Goal: Transaction & Acquisition: Purchase product/service

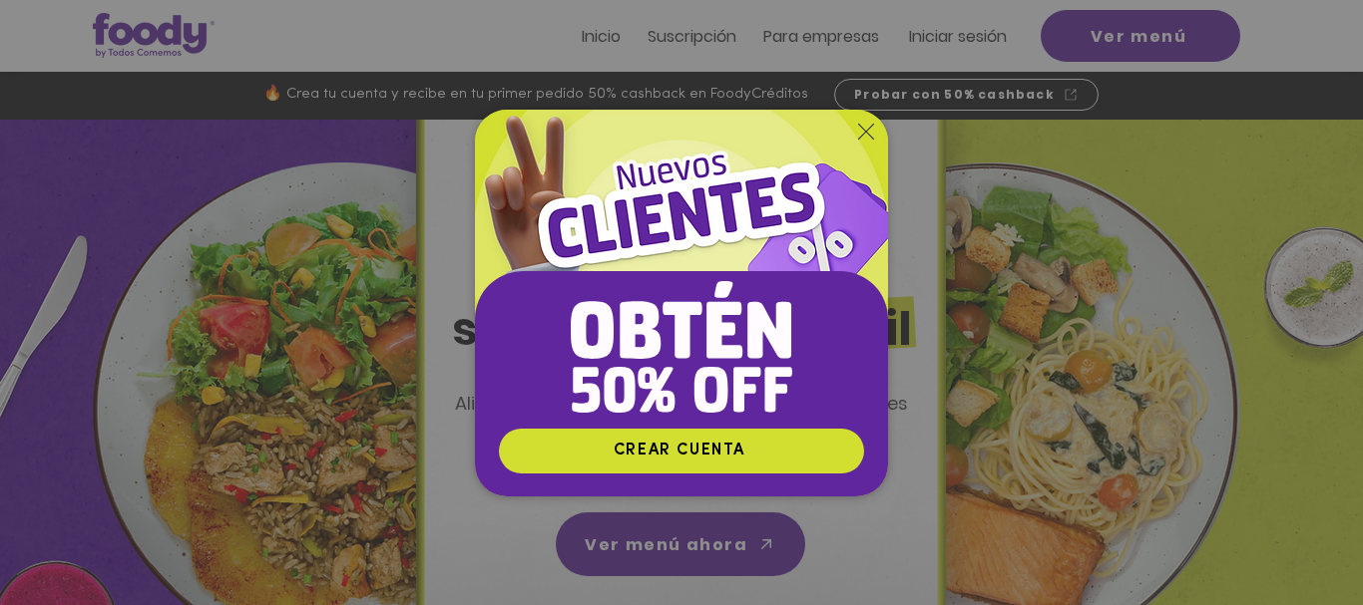
click at [860, 136] on icon "Volver al sitio" at bounding box center [866, 132] width 16 height 16
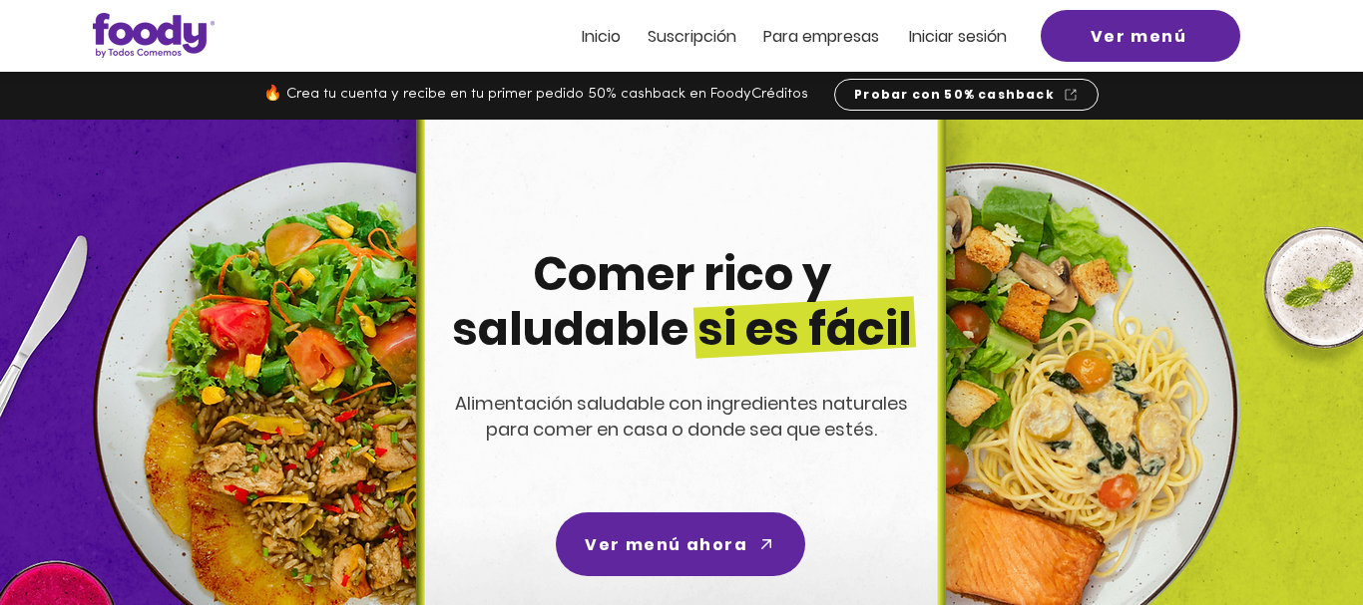
click at [923, 46] on span "Iniciar sesión" at bounding box center [958, 36] width 98 height 23
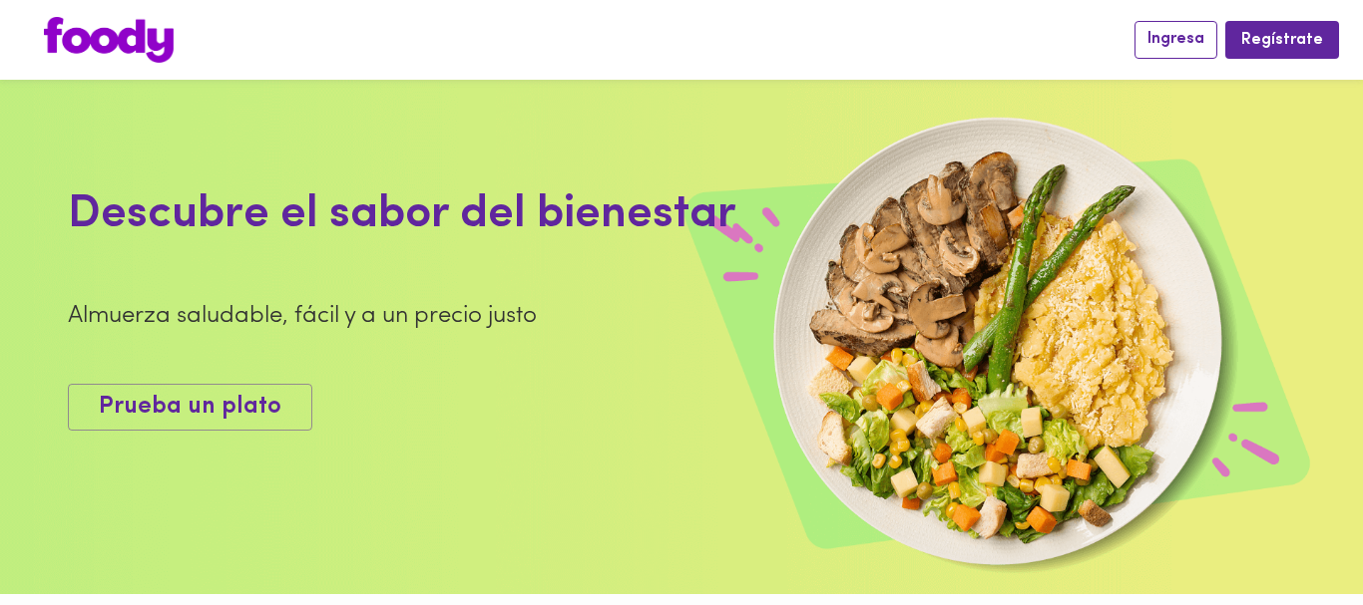
click at [1192, 43] on span "Ingresa" at bounding box center [1175, 39] width 57 height 19
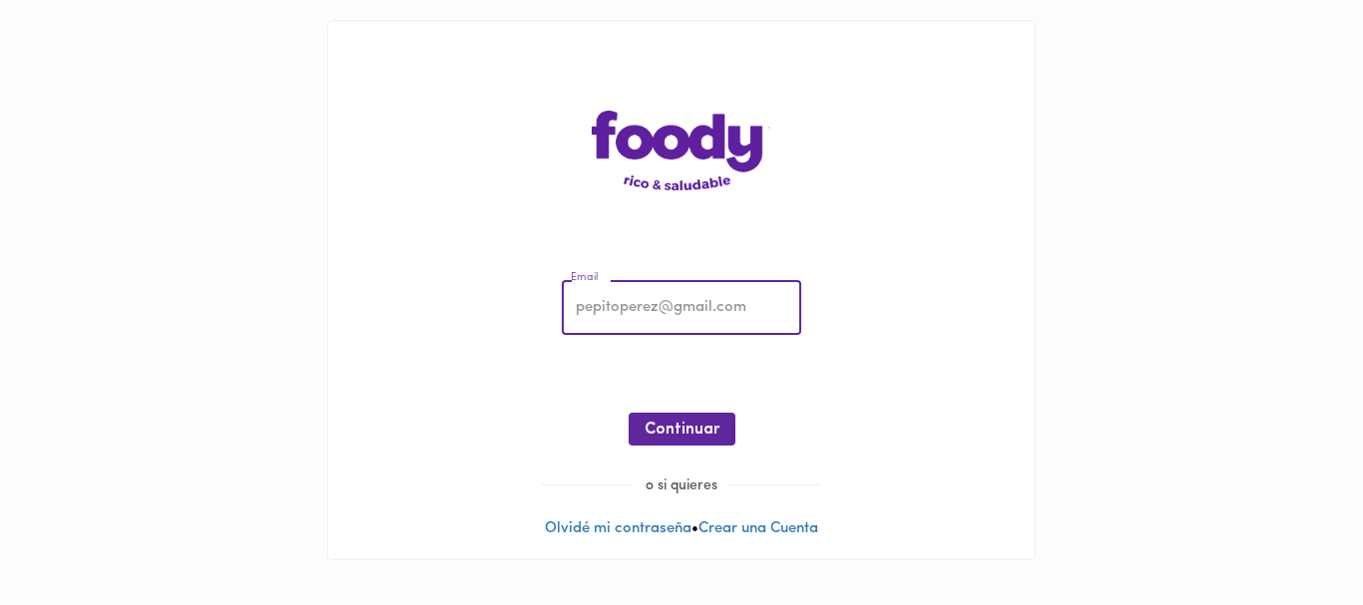
click at [659, 315] on input "email" at bounding box center [681, 308] width 239 height 55
type input "temiscira@hotmail.com"
click at [659, 421] on span "Continuar" at bounding box center [681, 430] width 75 height 19
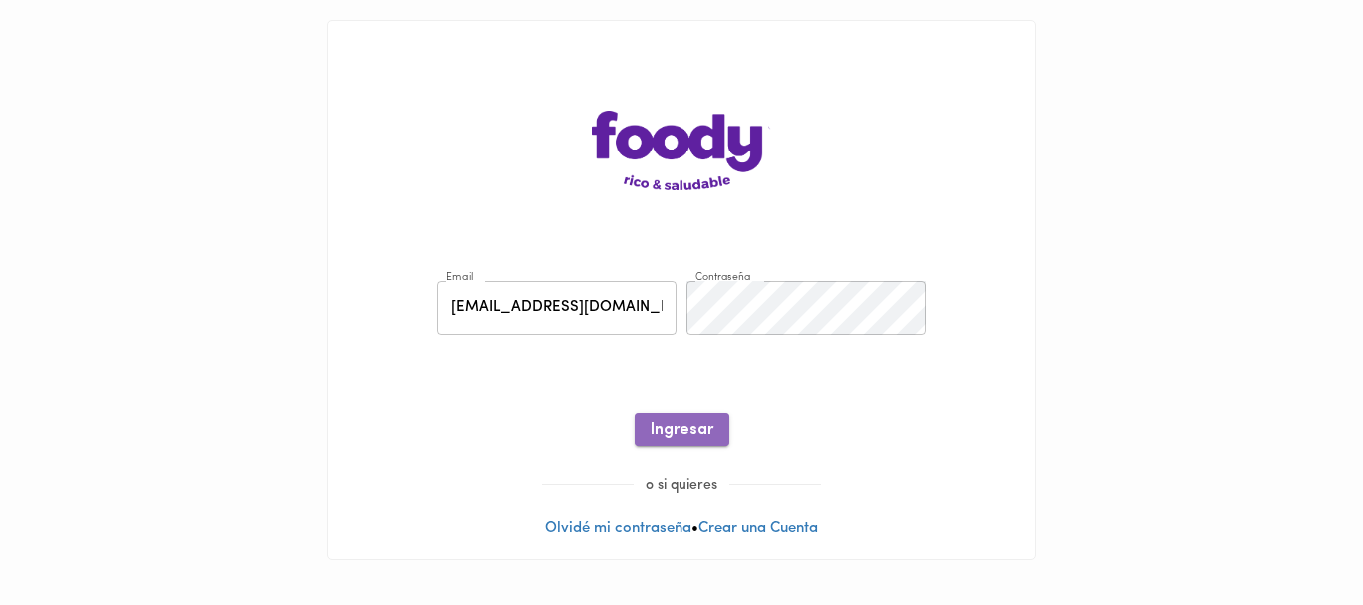
click at [662, 421] on span "Ingresar" at bounding box center [681, 430] width 63 height 19
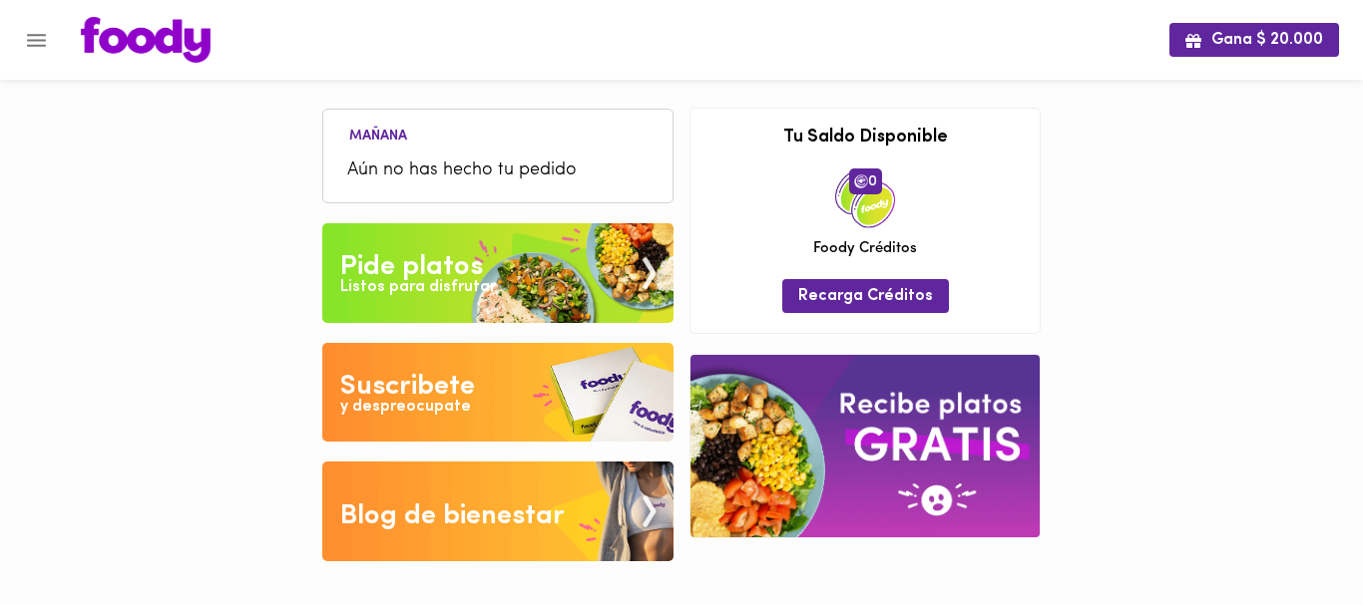
click at [563, 181] on span "Aún no has hecho tu pedido" at bounding box center [497, 171] width 301 height 27
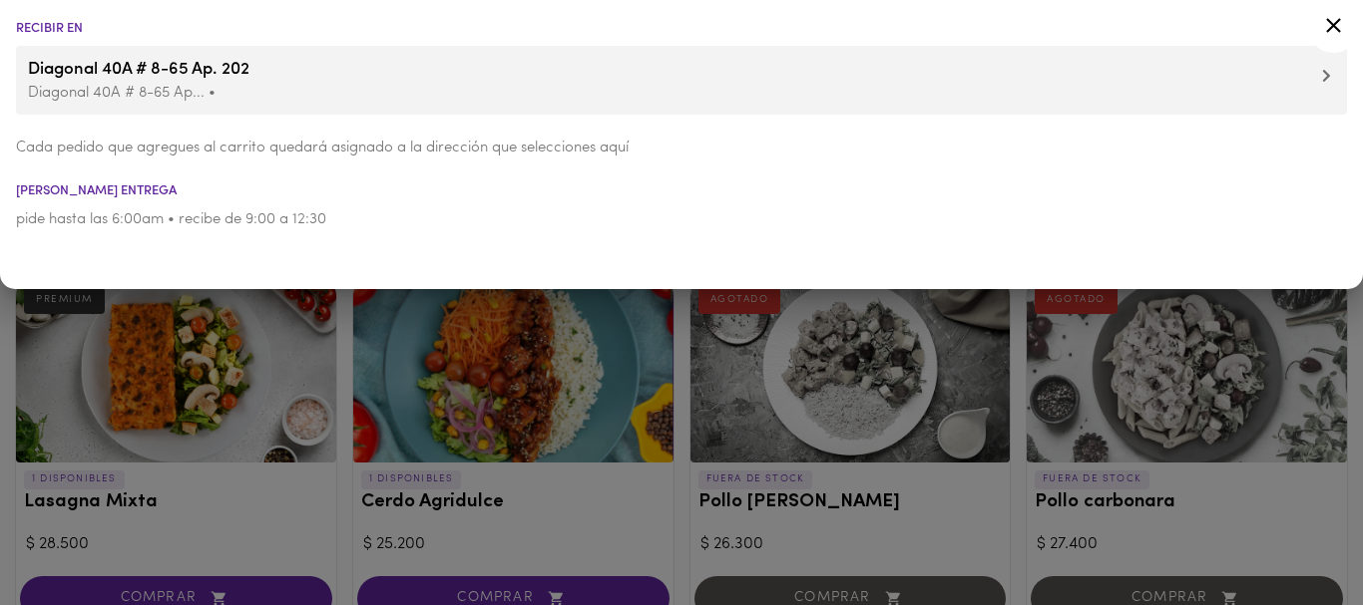
click at [346, 334] on div at bounding box center [681, 302] width 1363 height 605
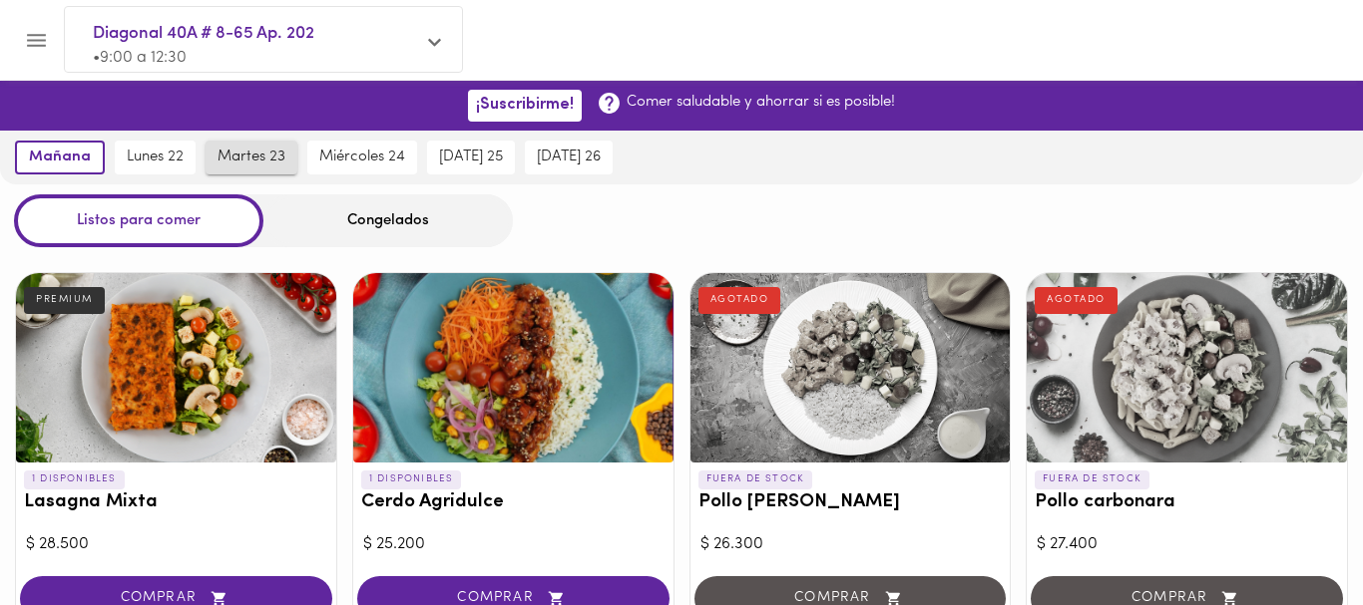
click at [260, 152] on span "martes 23" at bounding box center [251, 158] width 68 height 18
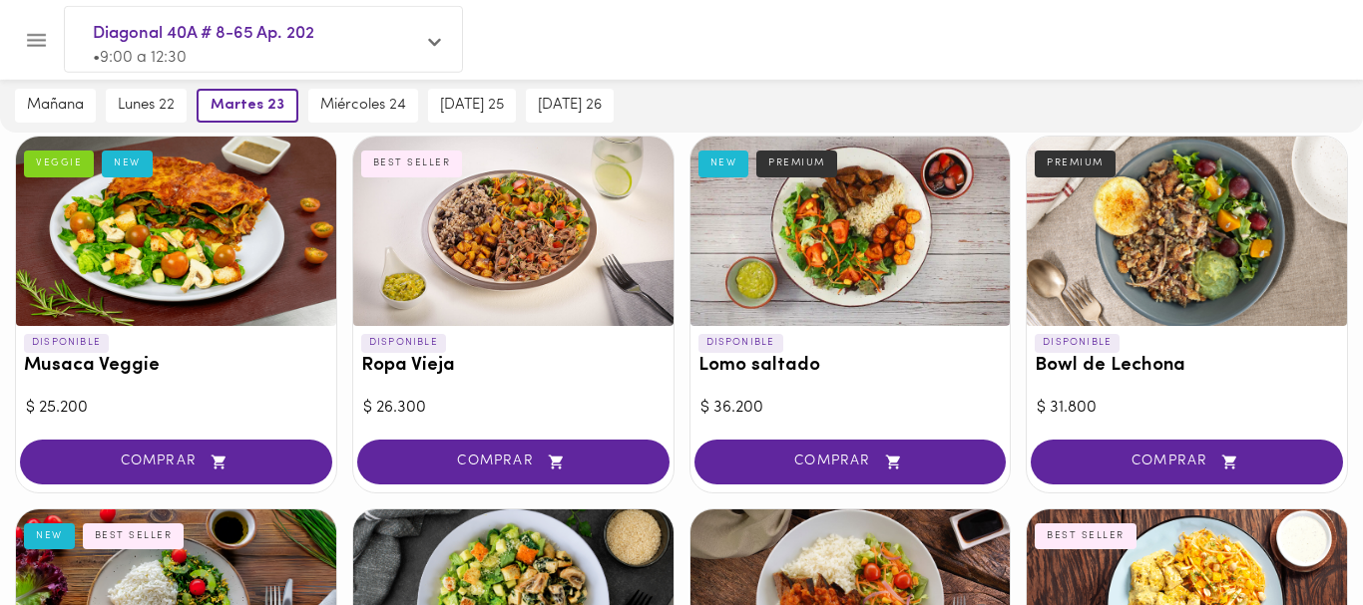
scroll to position [102, 0]
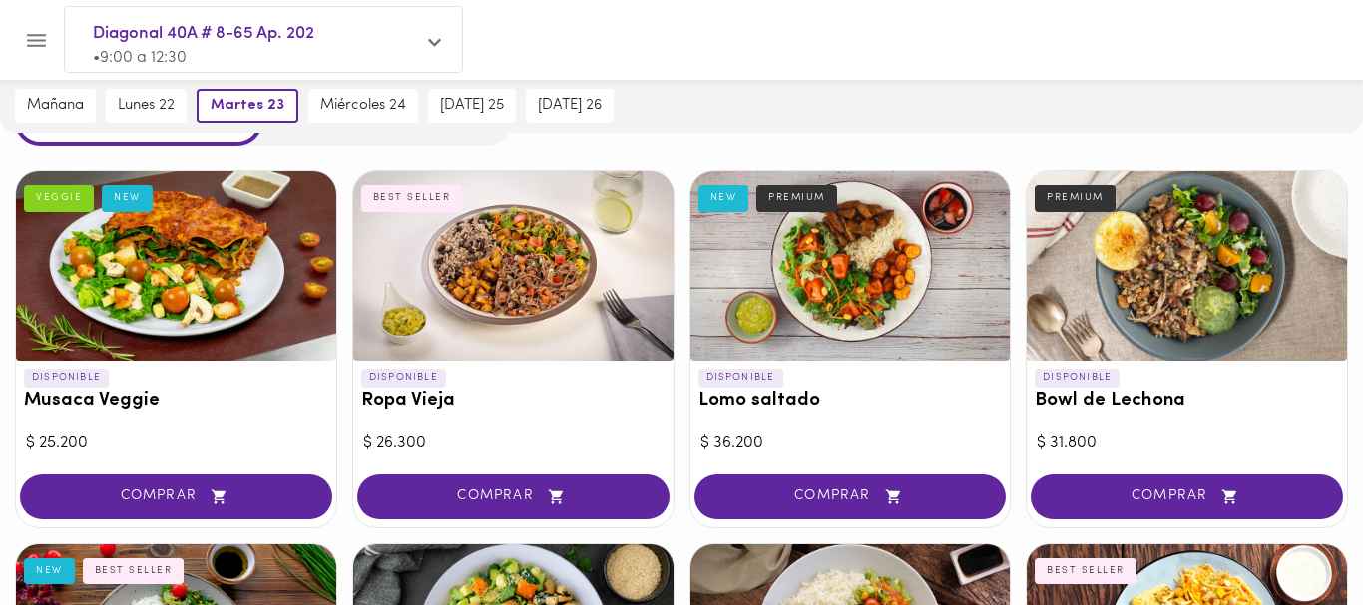
click at [833, 401] on h3 "Lomo saltado" at bounding box center [850, 401] width 304 height 21
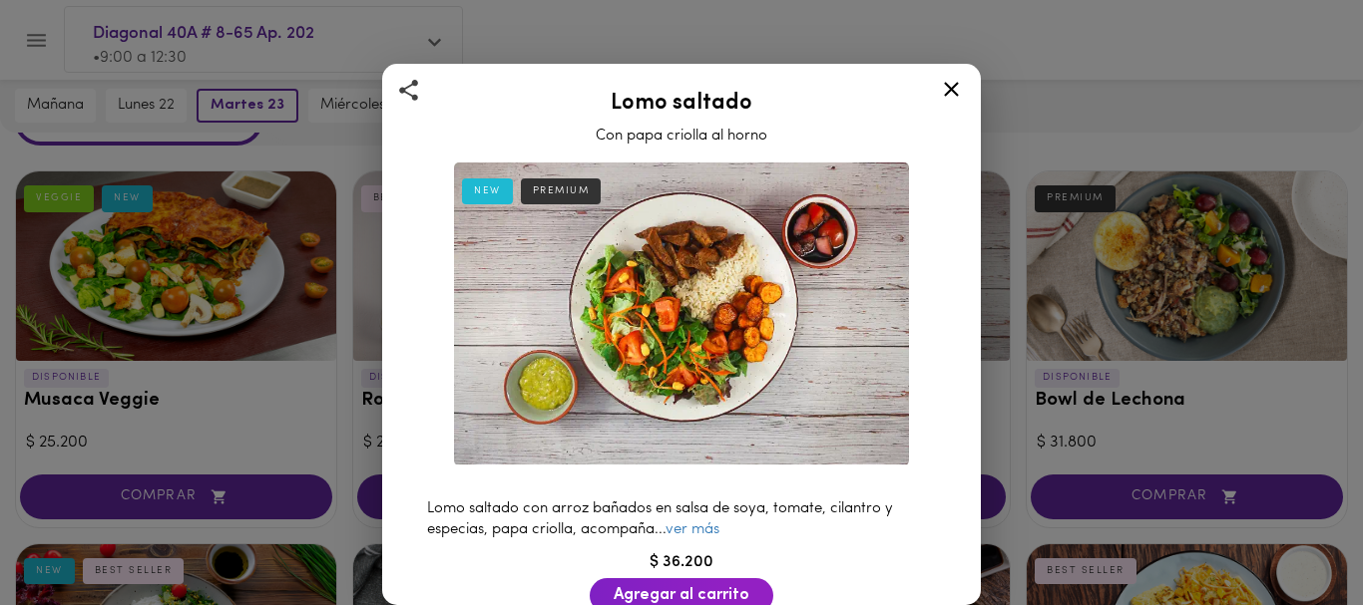
click at [951, 93] on icon at bounding box center [951, 89] width 25 height 25
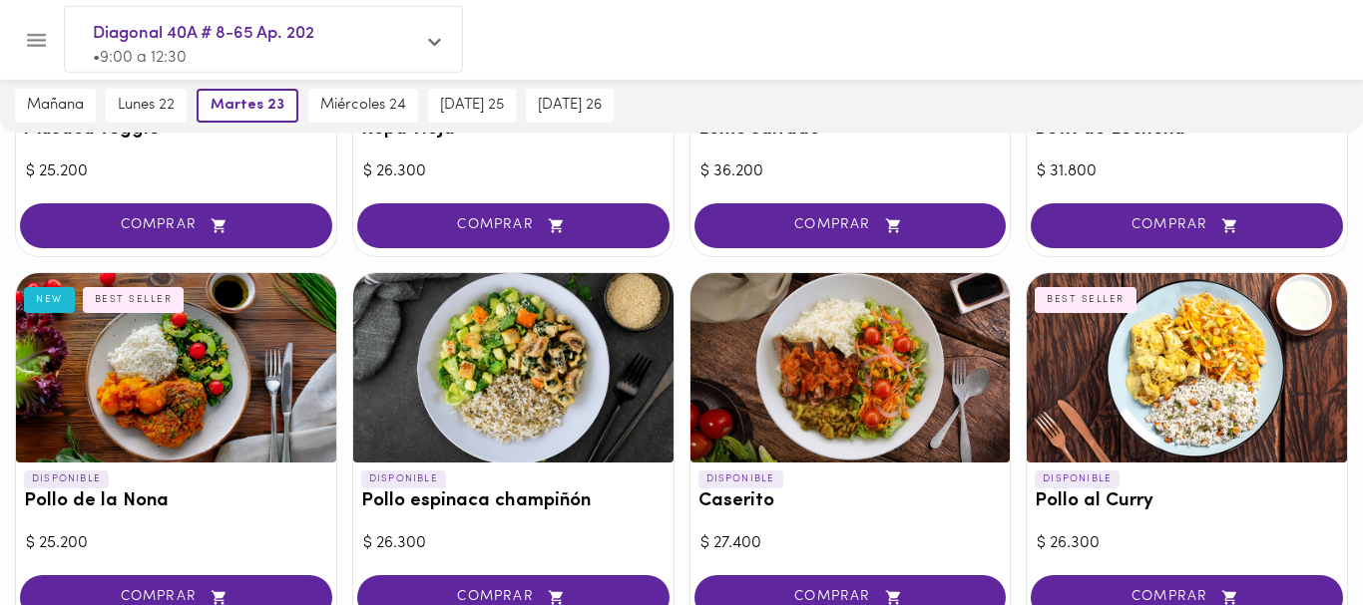
scroll to position [407, 0]
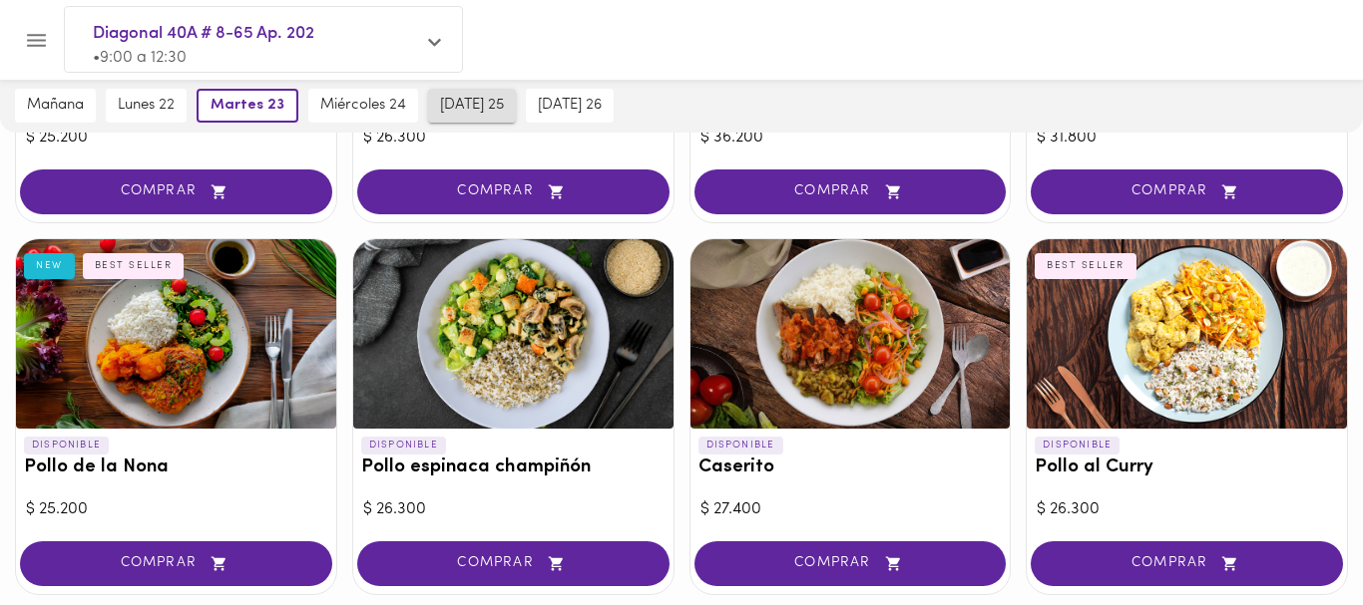
click at [472, 105] on span "jueves 25" at bounding box center [472, 106] width 64 height 18
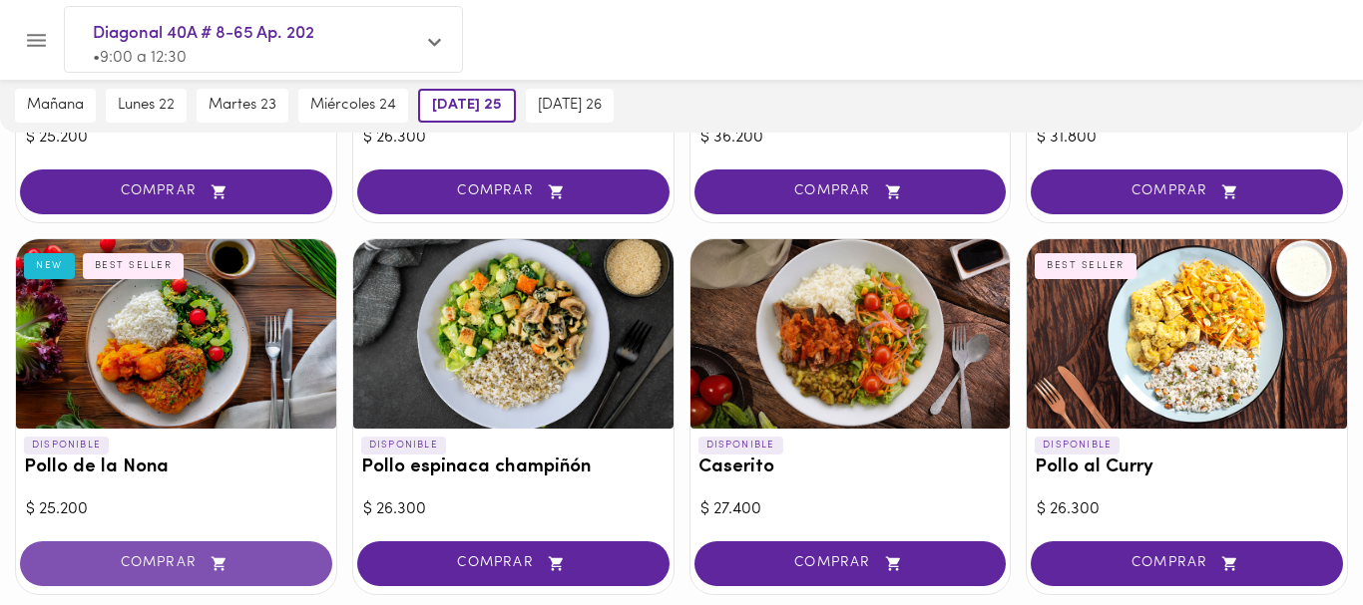
click at [149, 570] on span "COMPRAR" at bounding box center [176, 564] width 262 height 17
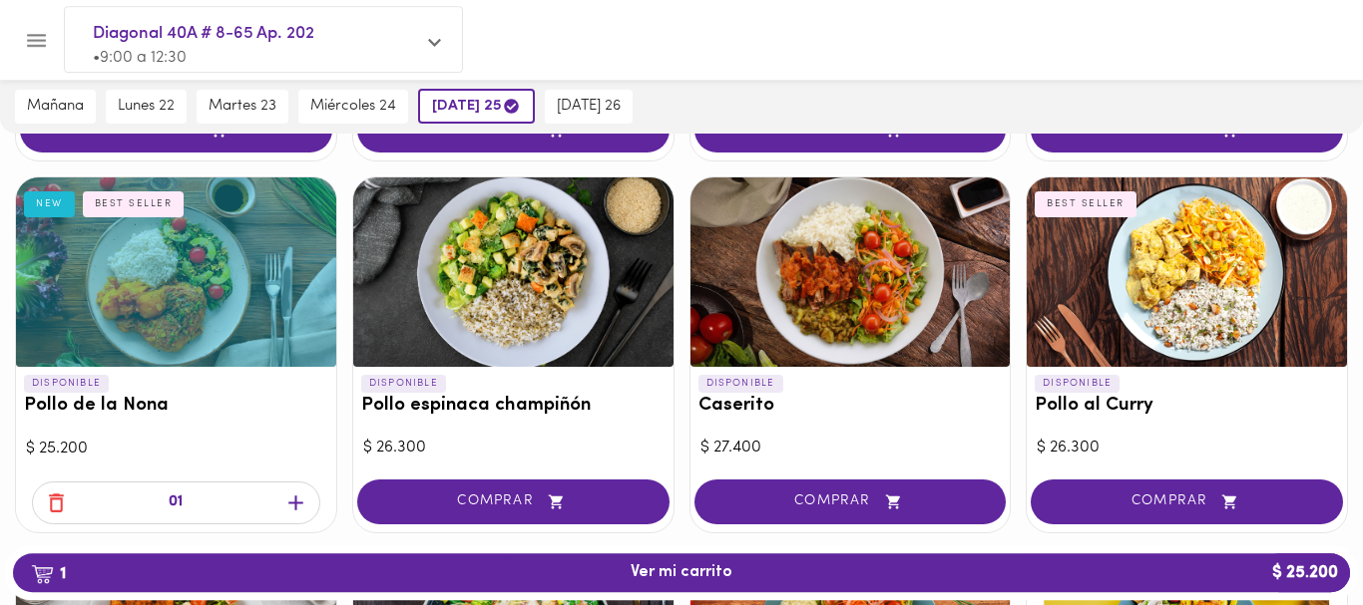
scroll to position [510, 0]
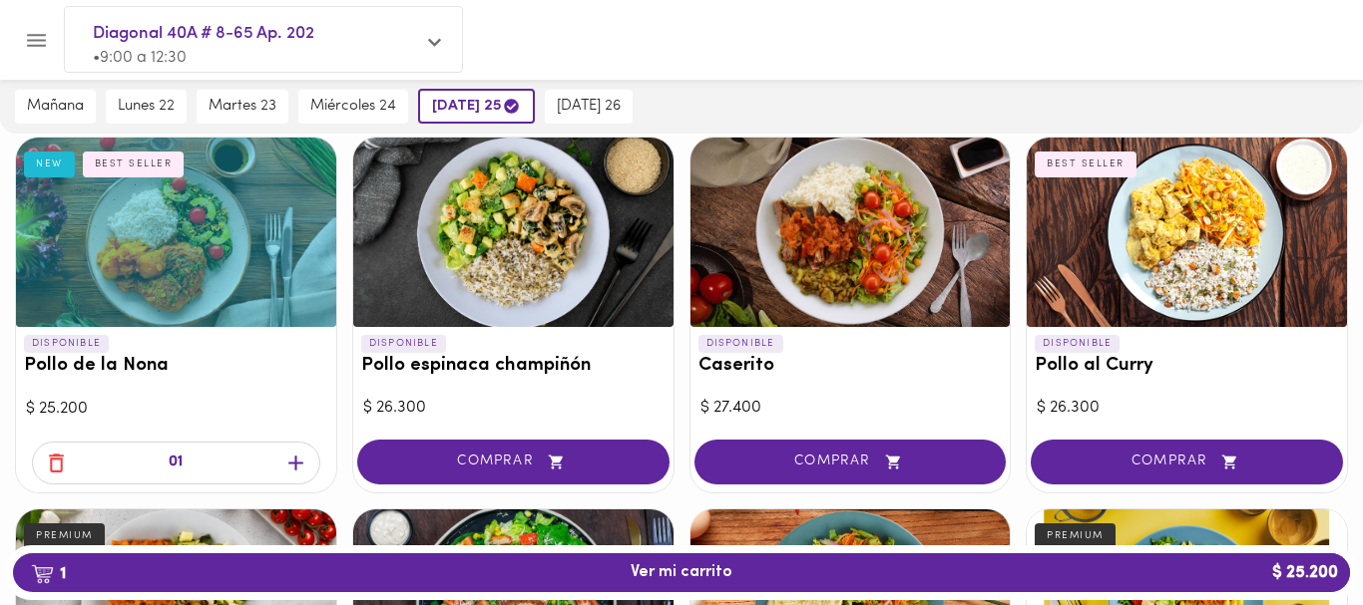
click at [299, 470] on icon "button" at bounding box center [295, 463] width 25 height 25
click at [155, 107] on span "lunes 22" at bounding box center [146, 107] width 57 height 18
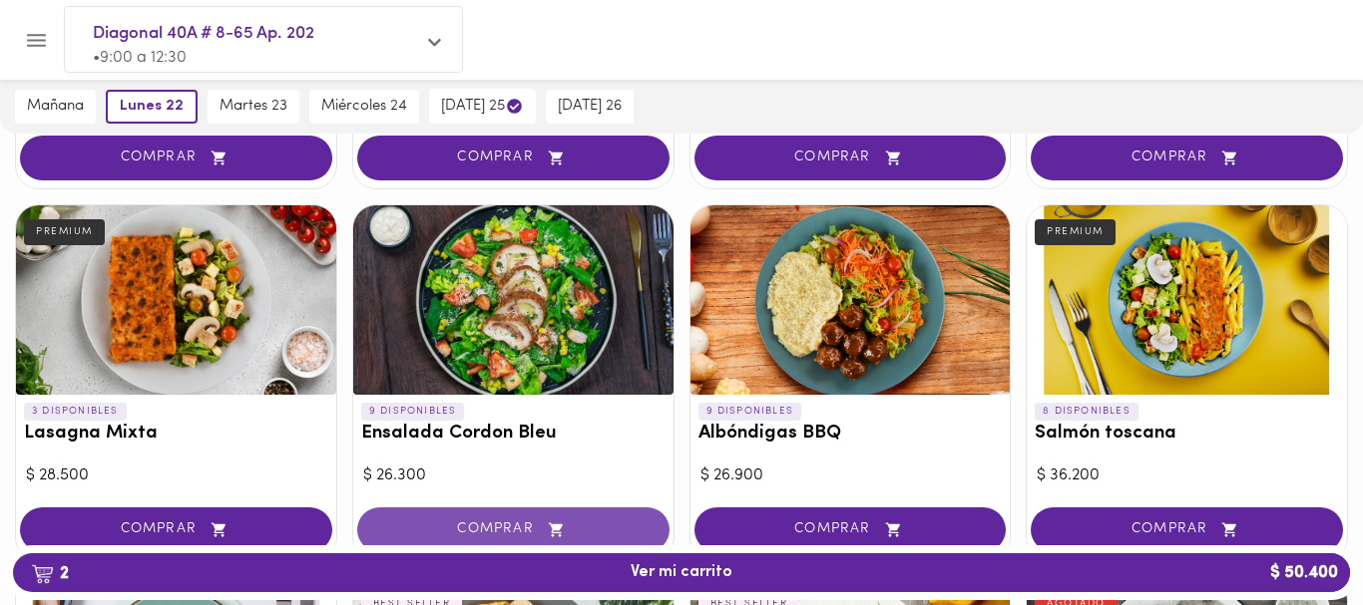
scroll to position [1221, 0]
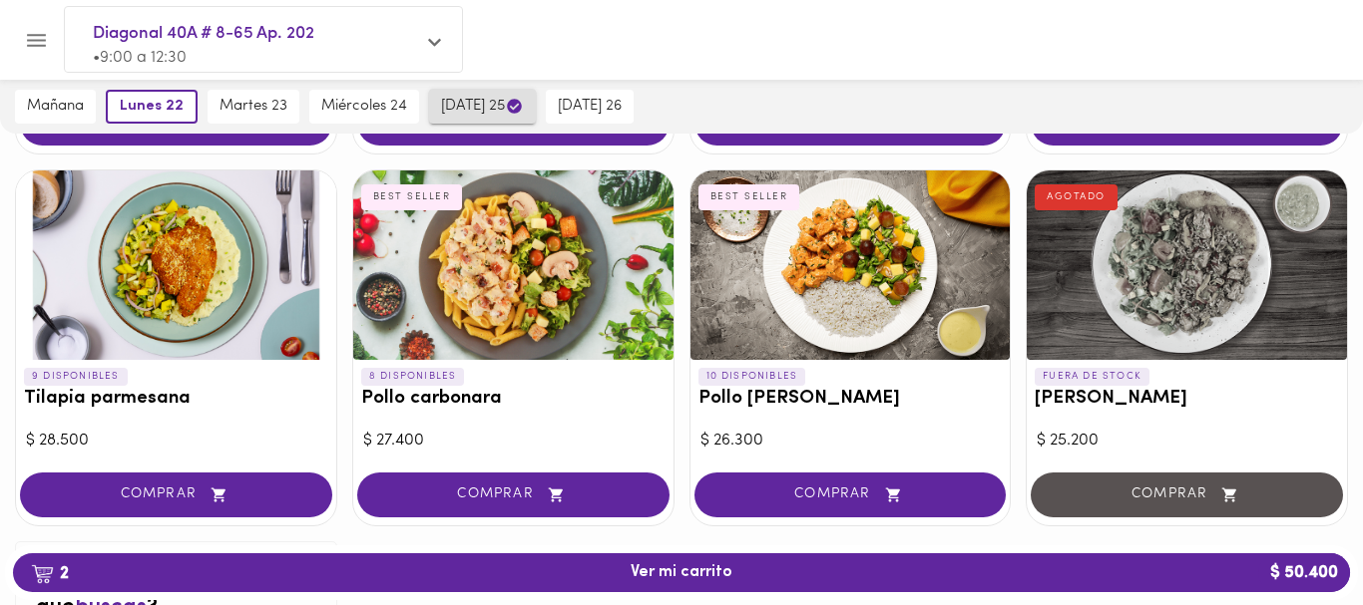
click at [475, 107] on span "jueves 25" at bounding box center [482, 106] width 83 height 19
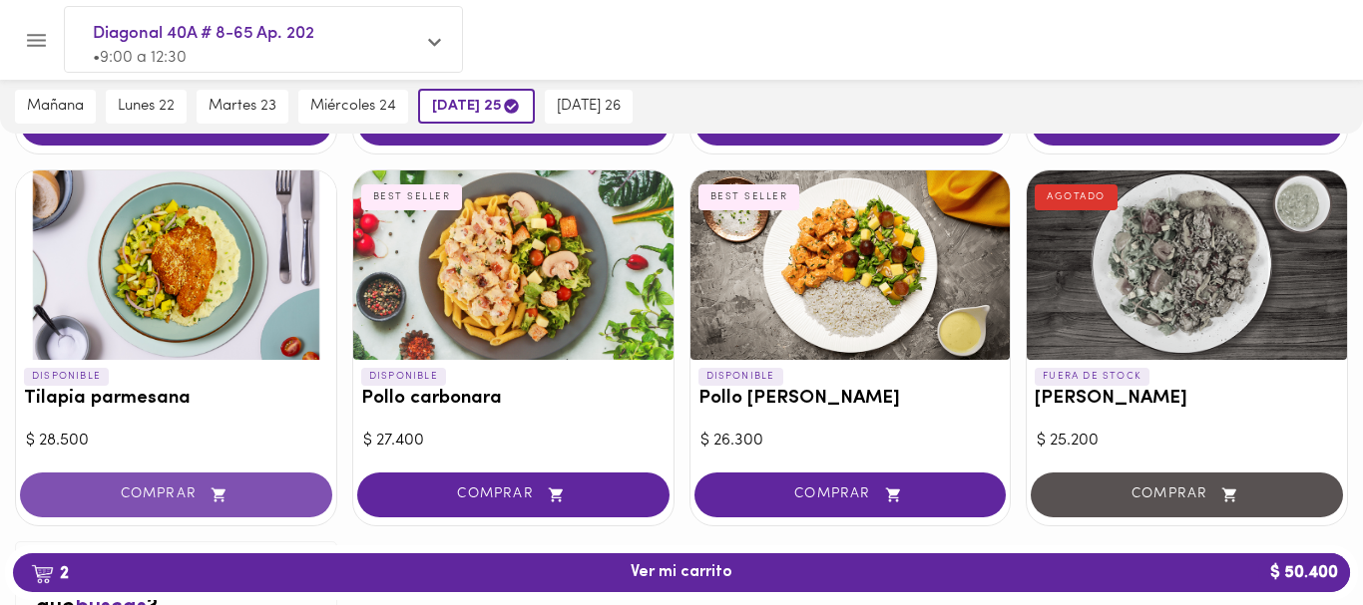
click at [94, 493] on span "COMPRAR" at bounding box center [176, 495] width 262 height 17
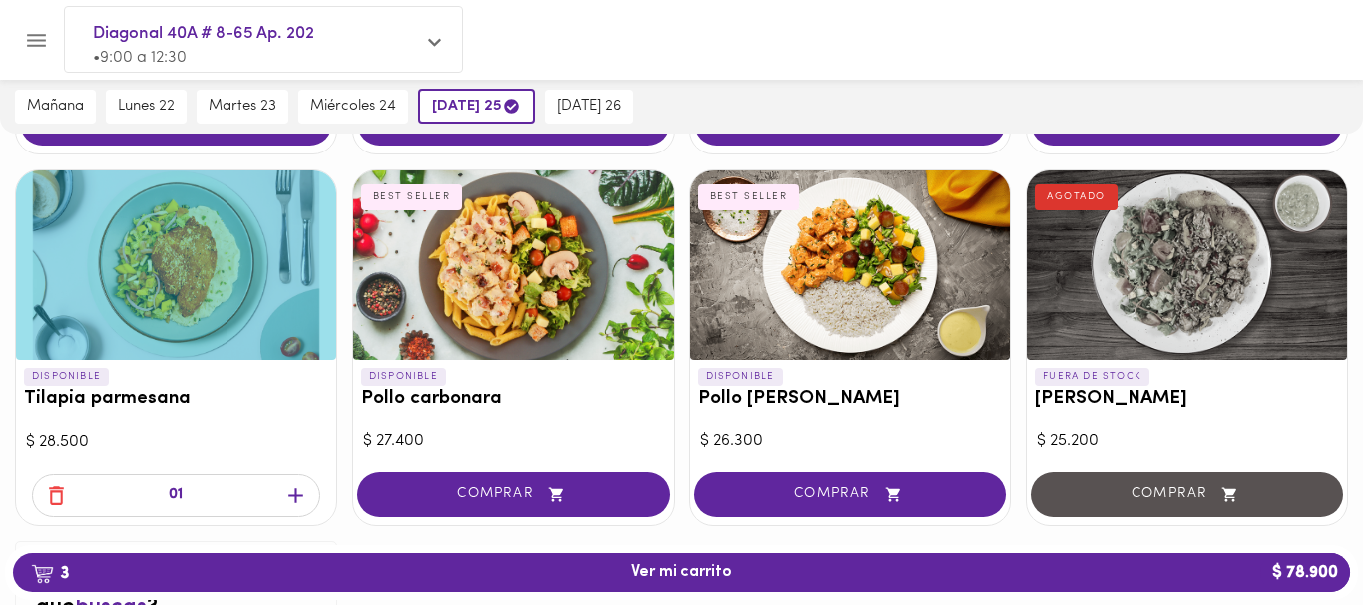
click at [299, 503] on icon "button" at bounding box center [295, 496] width 25 height 25
click at [58, 96] on button "mañana" at bounding box center [55, 107] width 81 height 34
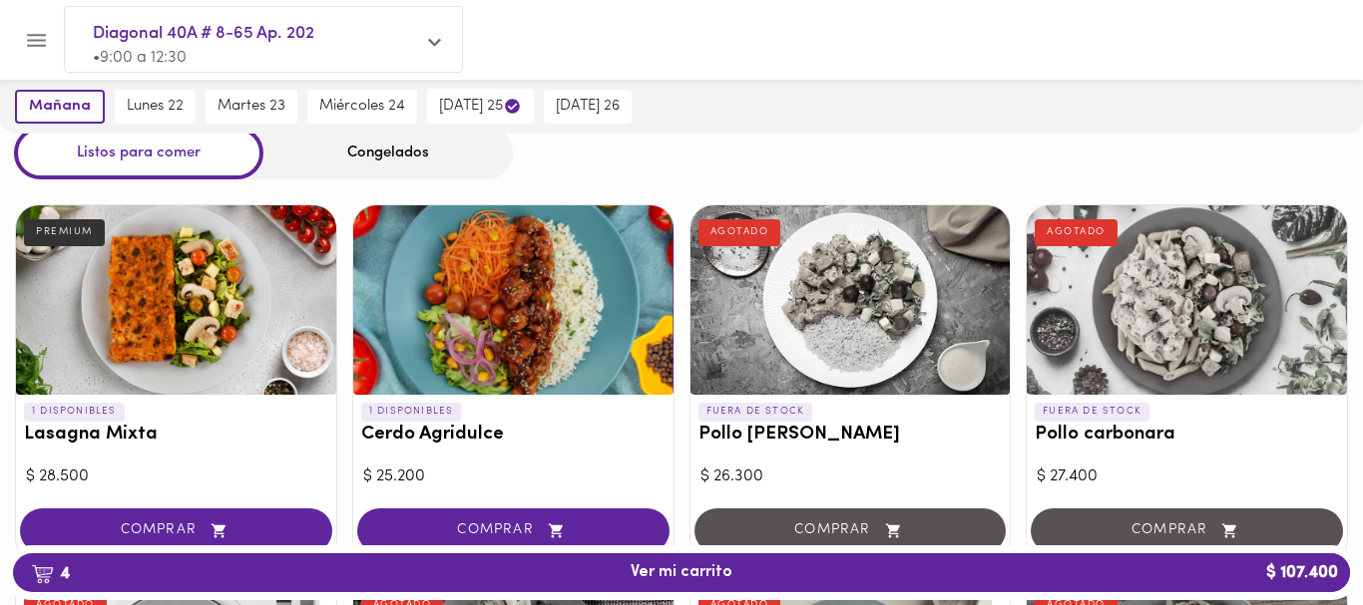
scroll to position [0, 0]
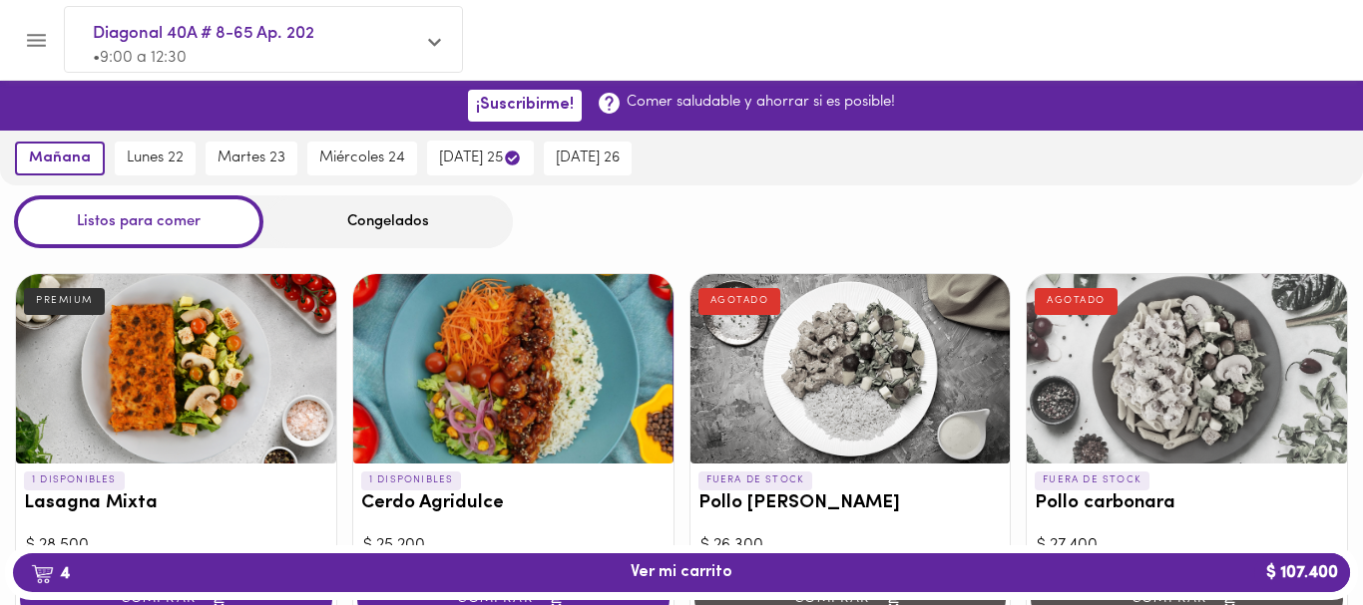
click at [380, 213] on div "Congelados" at bounding box center [387, 222] width 249 height 53
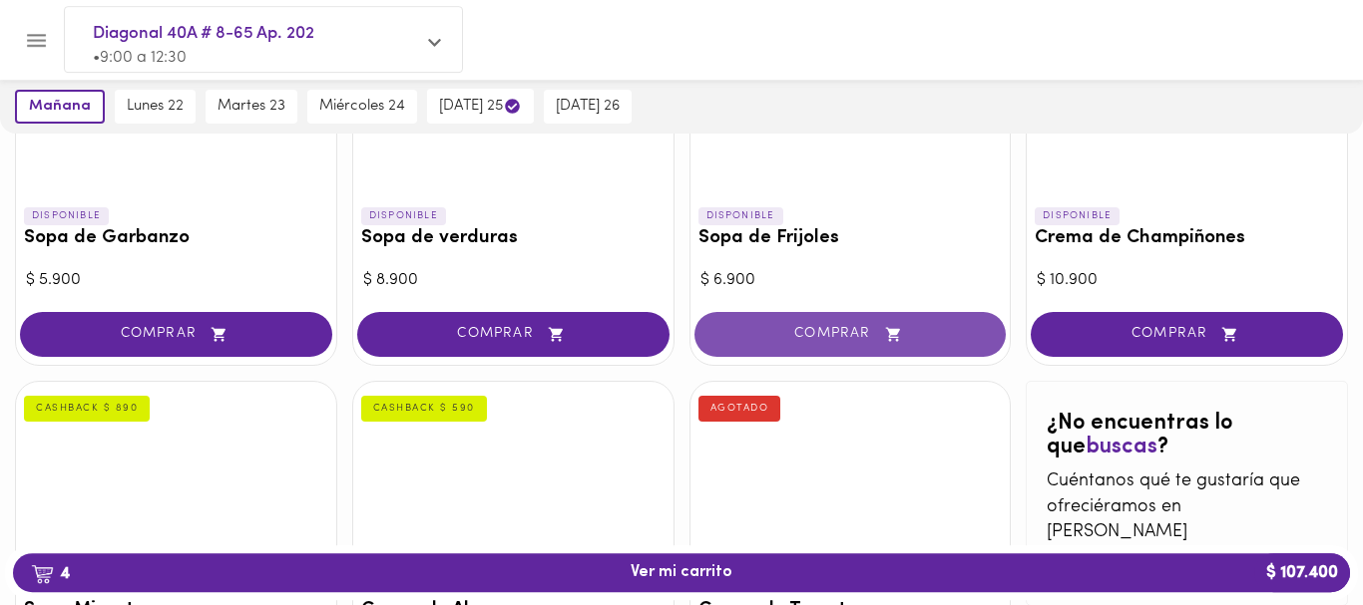
scroll to position [1119, 0]
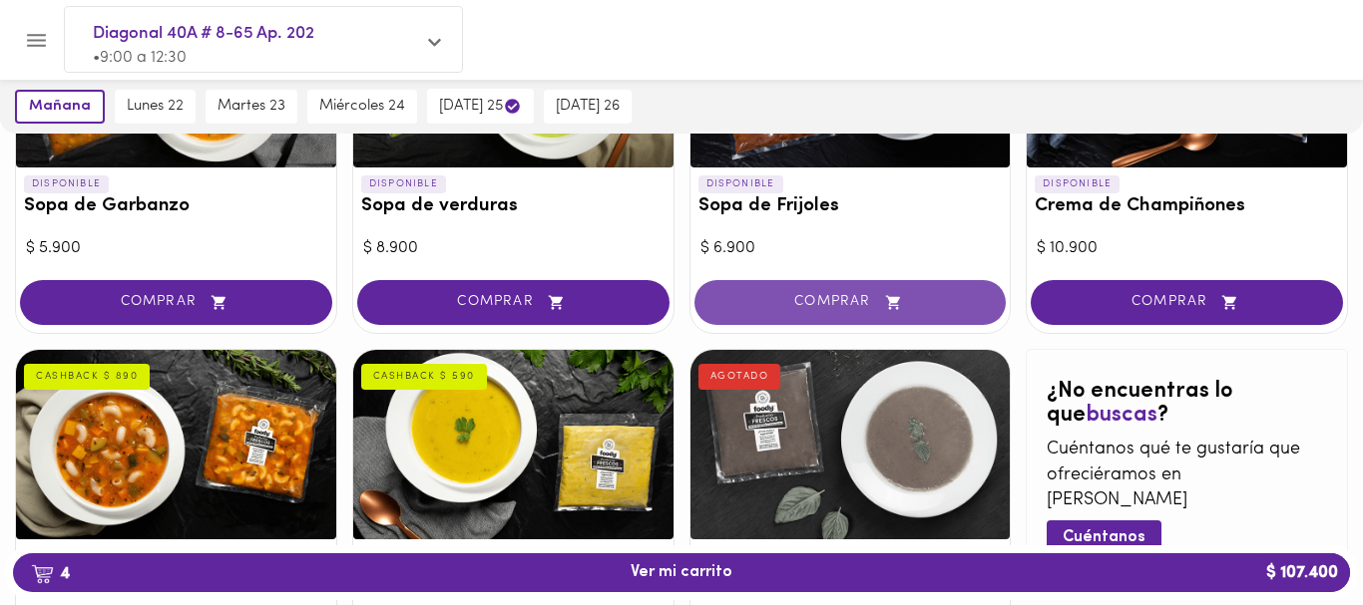
click at [835, 301] on span "COMPRAR" at bounding box center [850, 302] width 262 height 17
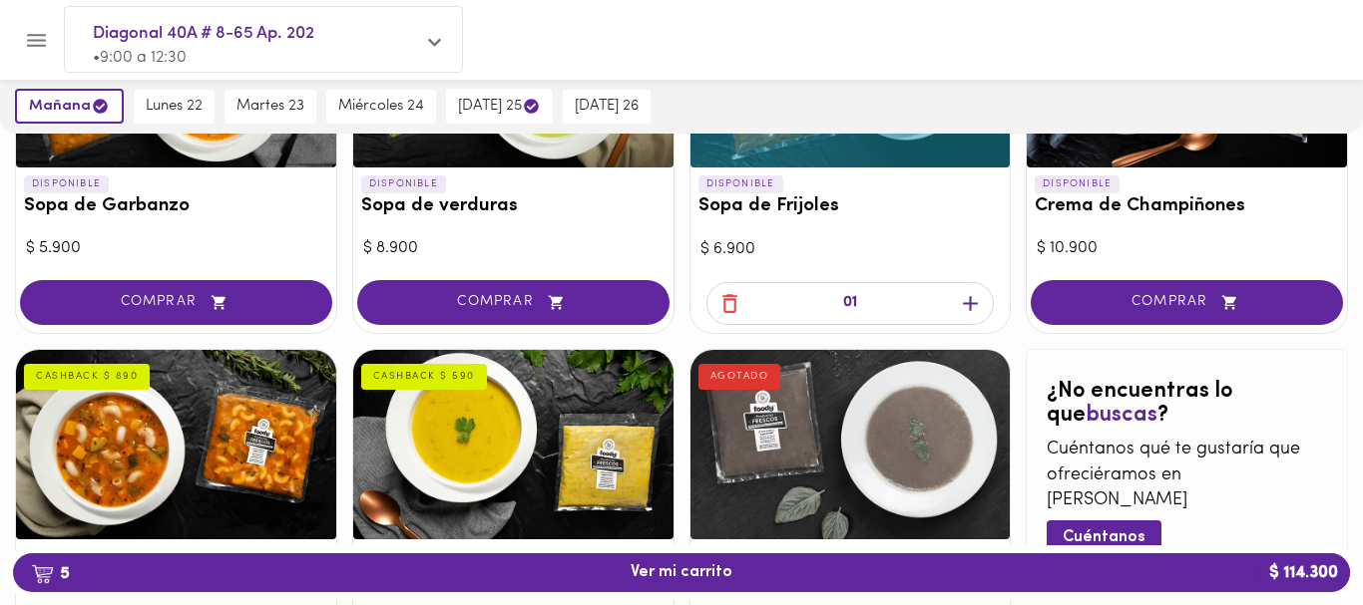
click at [972, 304] on icon "button" at bounding box center [970, 303] width 15 height 15
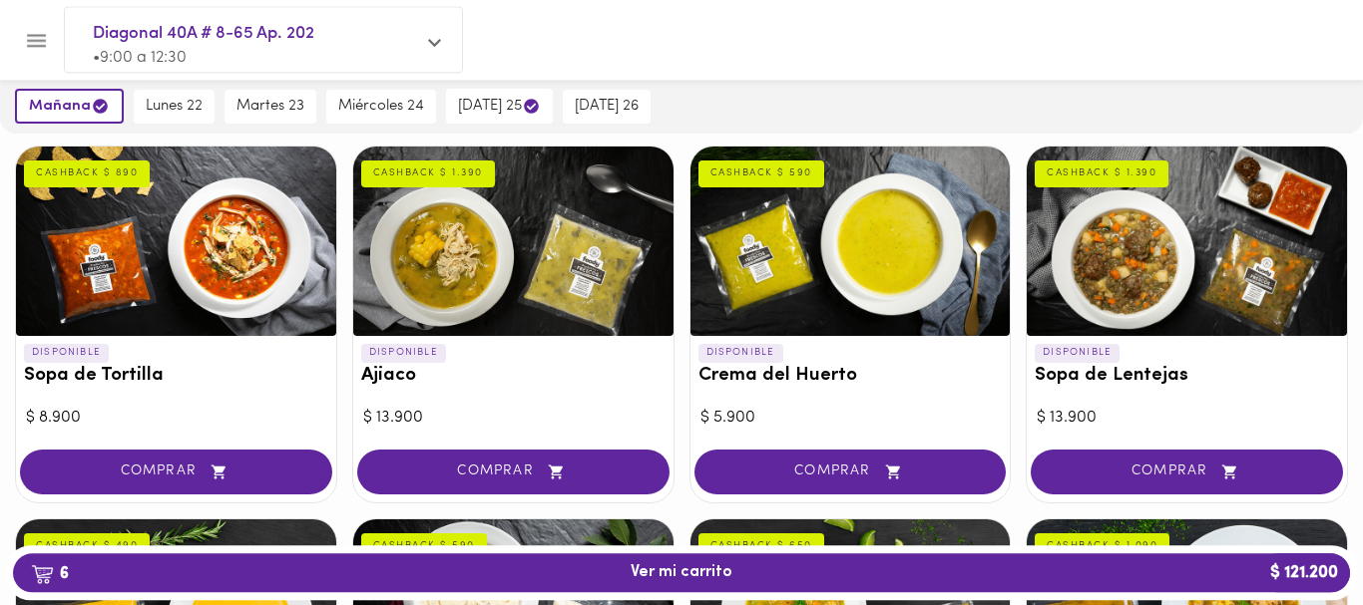
scroll to position [203, 0]
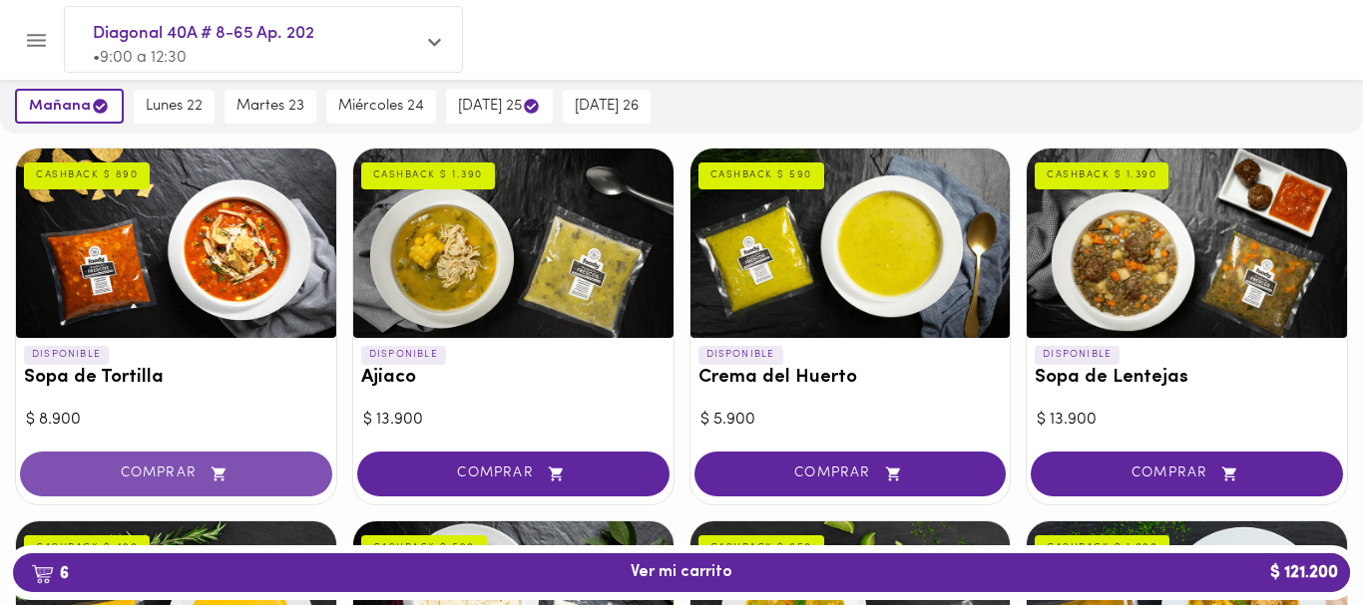
click at [249, 465] on button "COMPRAR" at bounding box center [176, 474] width 312 height 45
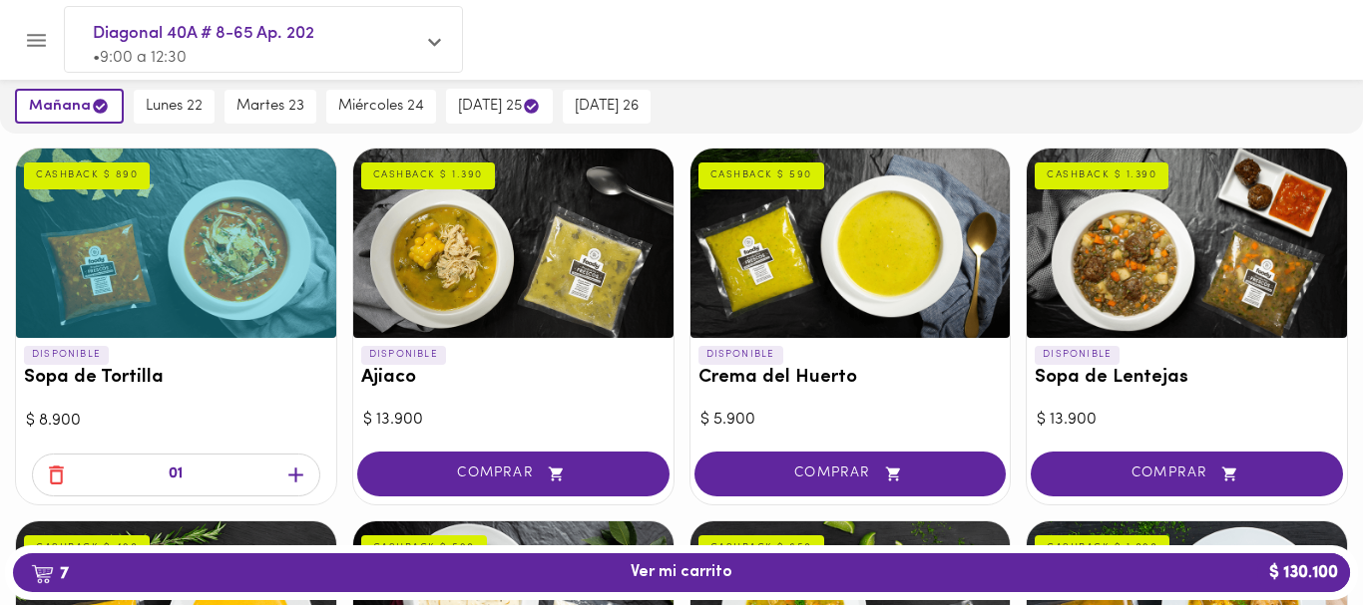
click at [299, 470] on icon "button" at bounding box center [295, 475] width 25 height 25
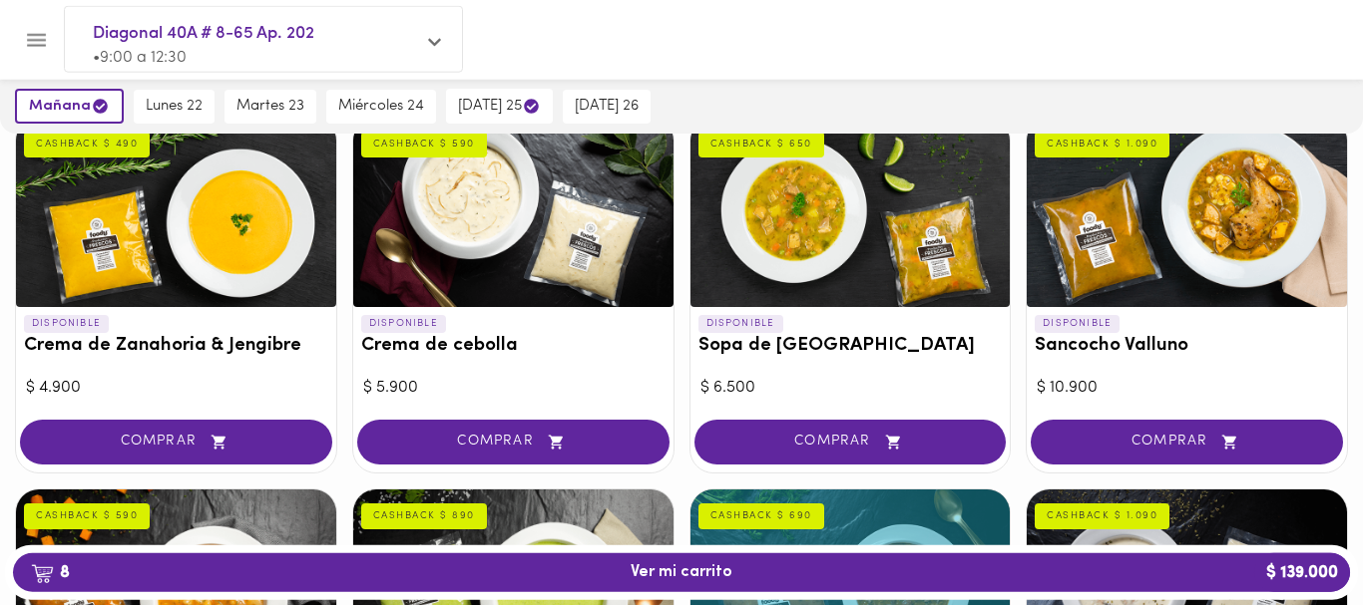
scroll to position [610, 0]
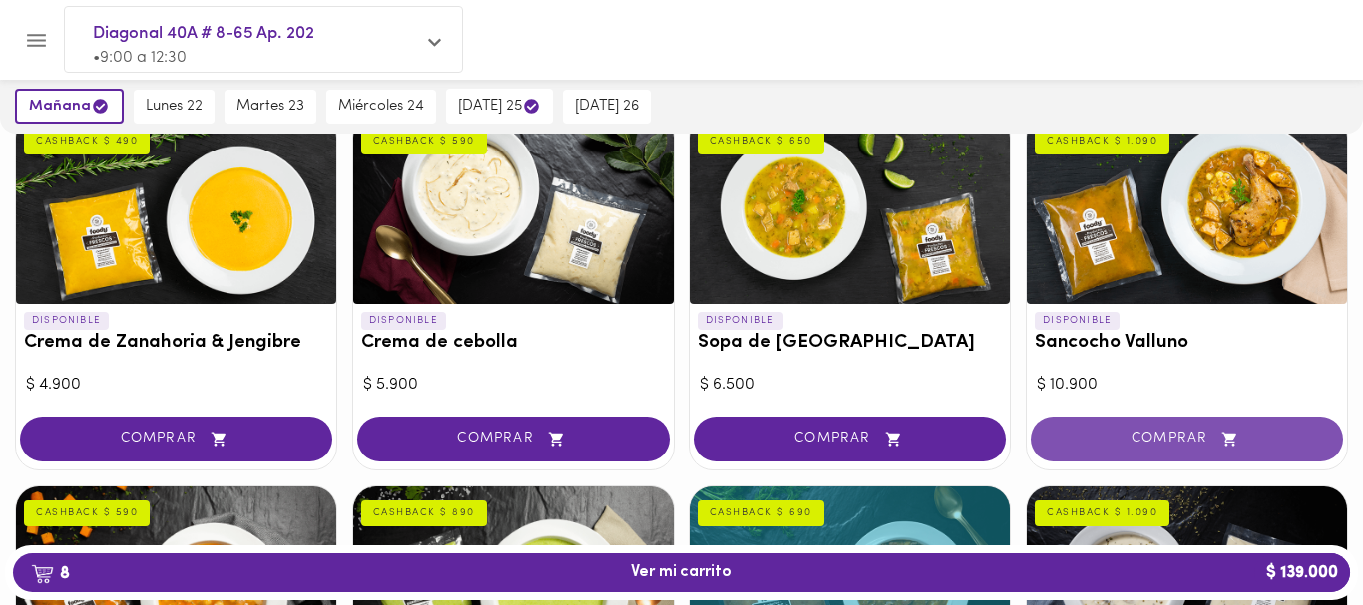
click at [1091, 430] on button "COMPRAR" at bounding box center [1186, 439] width 312 height 45
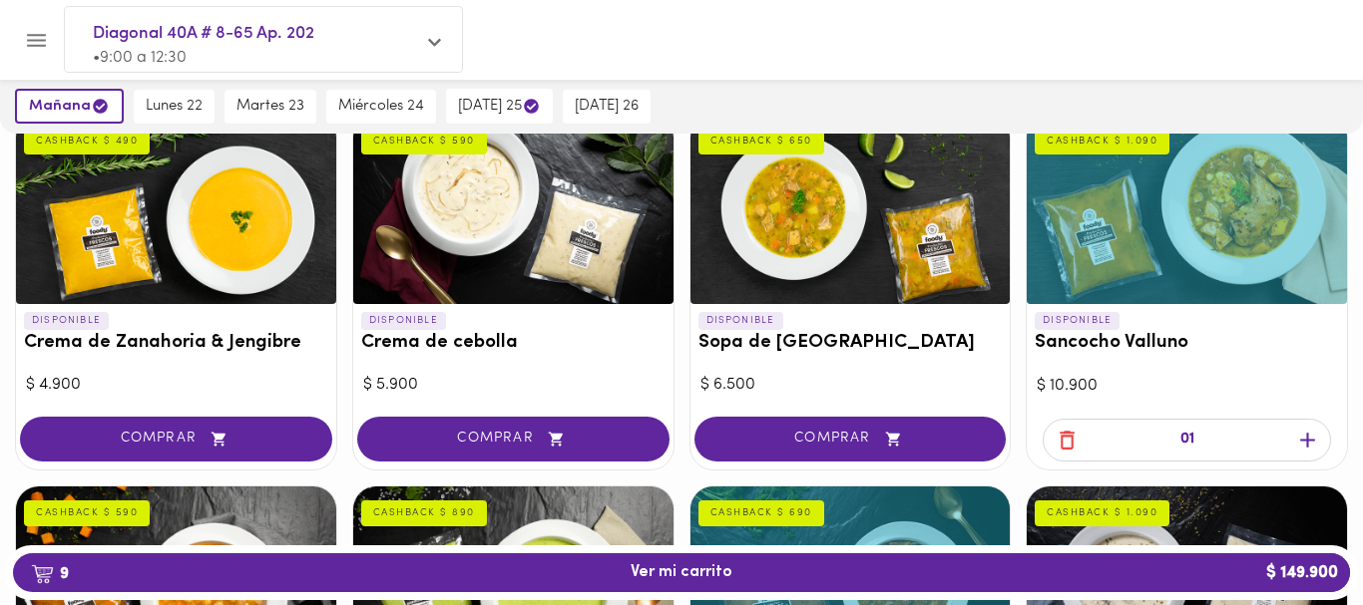
click at [1305, 442] on icon "button" at bounding box center [1307, 440] width 25 height 25
click at [485, 112] on span "jueves 25" at bounding box center [499, 106] width 83 height 19
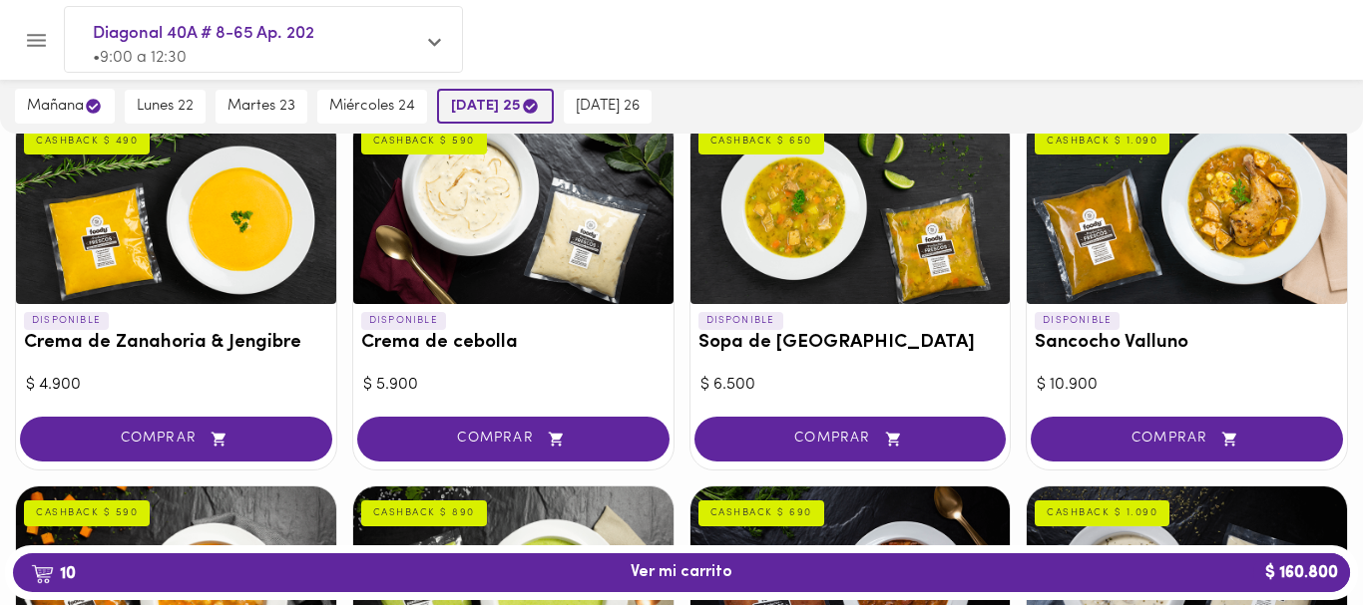
scroll to position [609, 0]
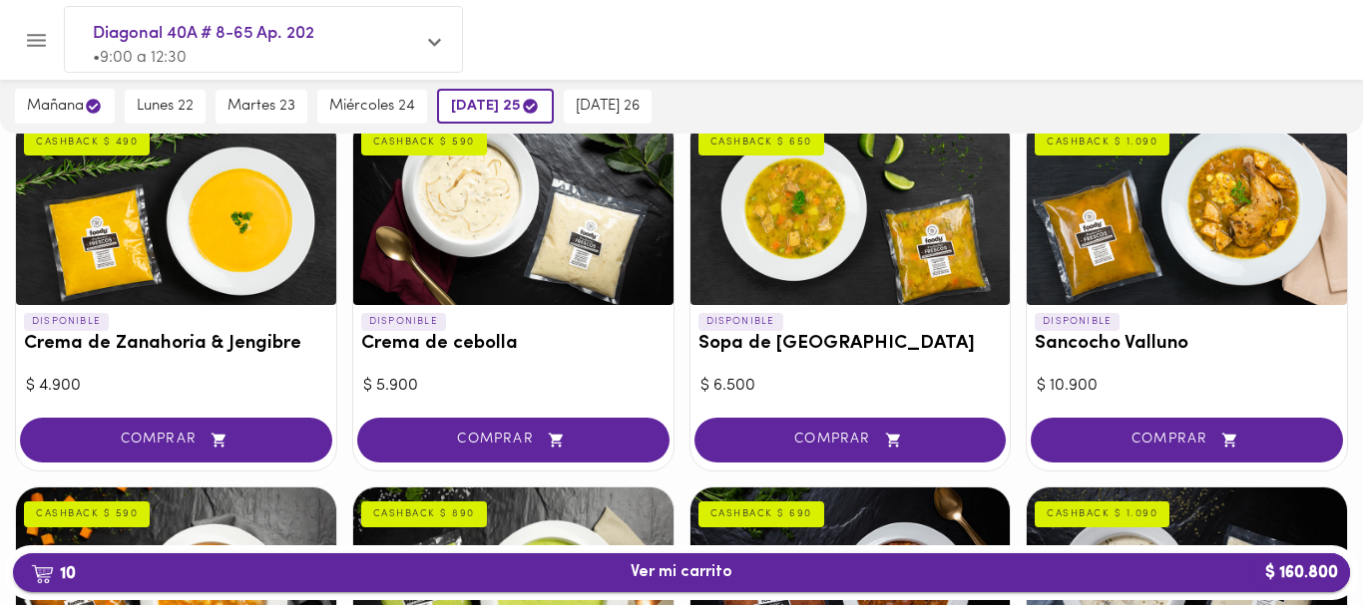
click at [747, 582] on span "10 Ver mi carrito $ 160.800" at bounding box center [681, 573] width 1305 height 19
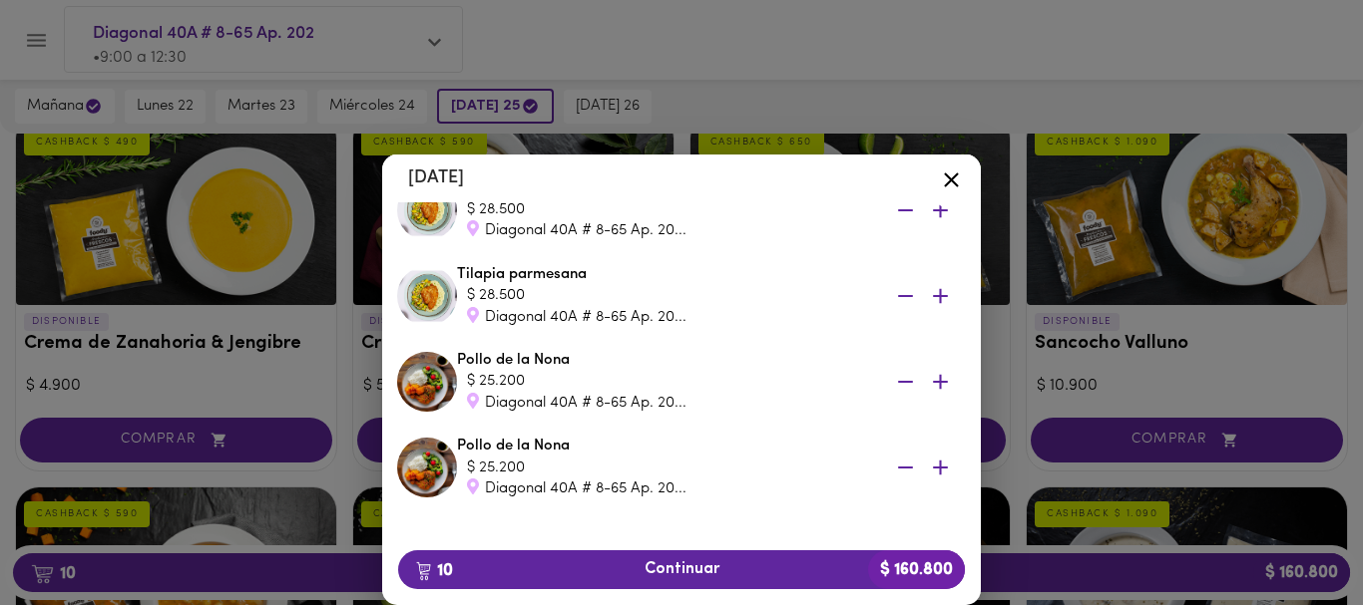
scroll to position [1077, 0]
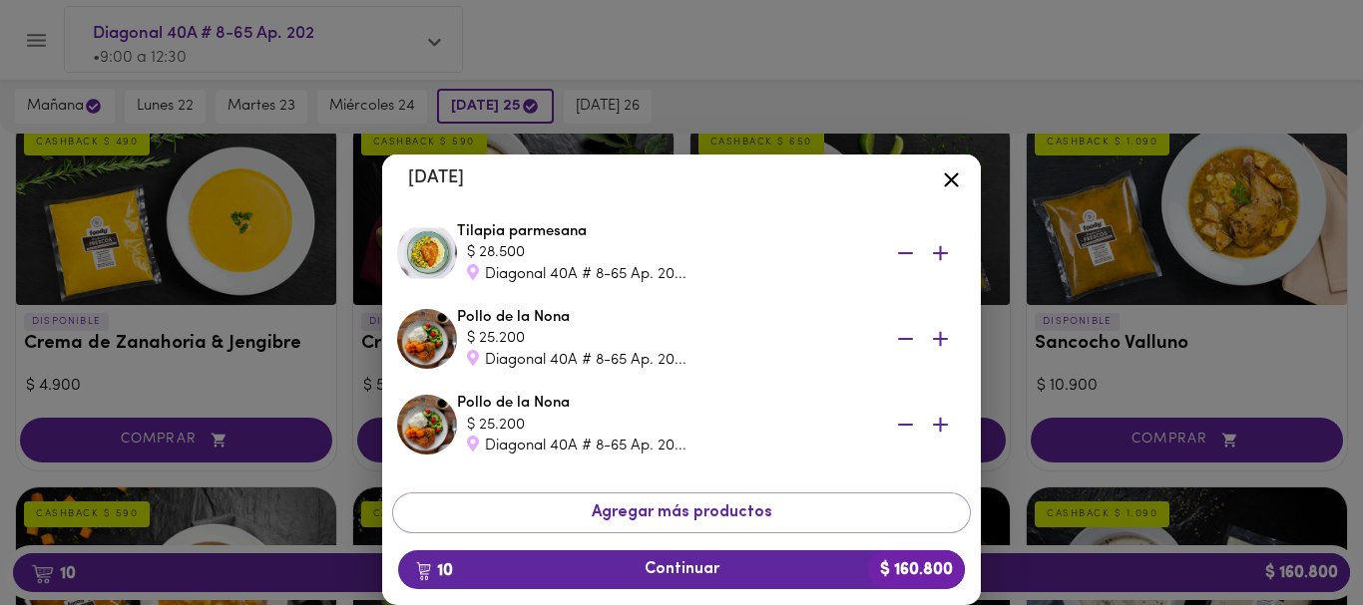
click at [903, 335] on icon "button" at bounding box center [905, 339] width 25 height 25
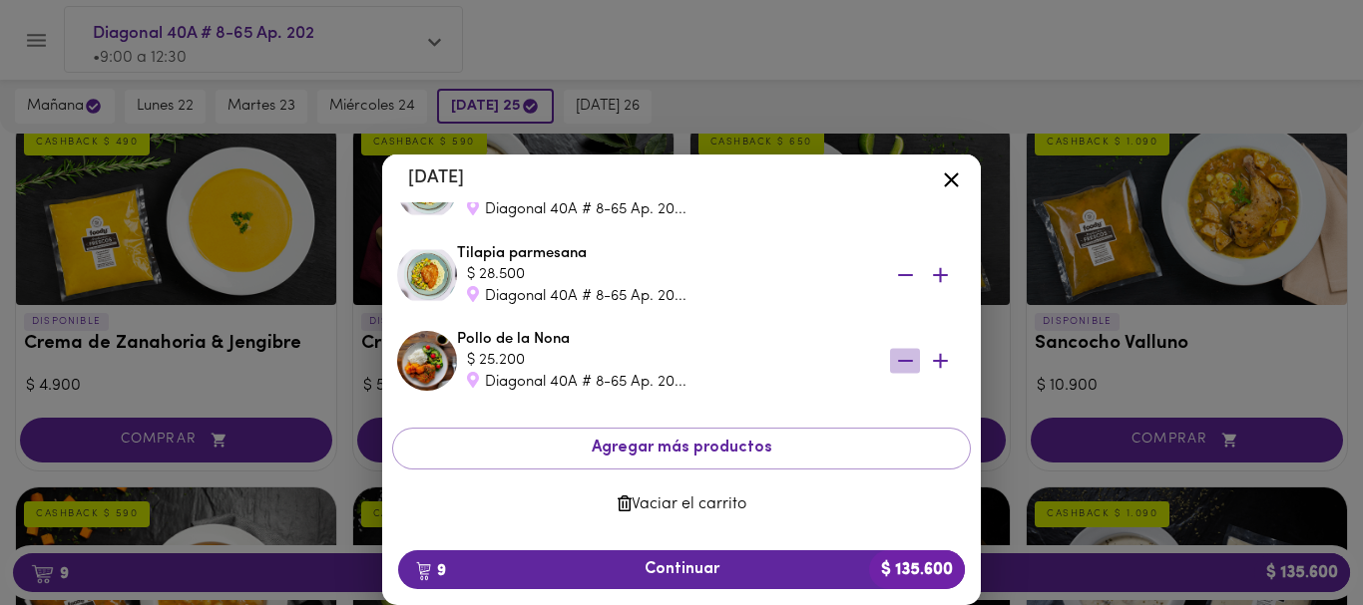
click at [906, 362] on icon "button" at bounding box center [905, 361] width 15 height 2
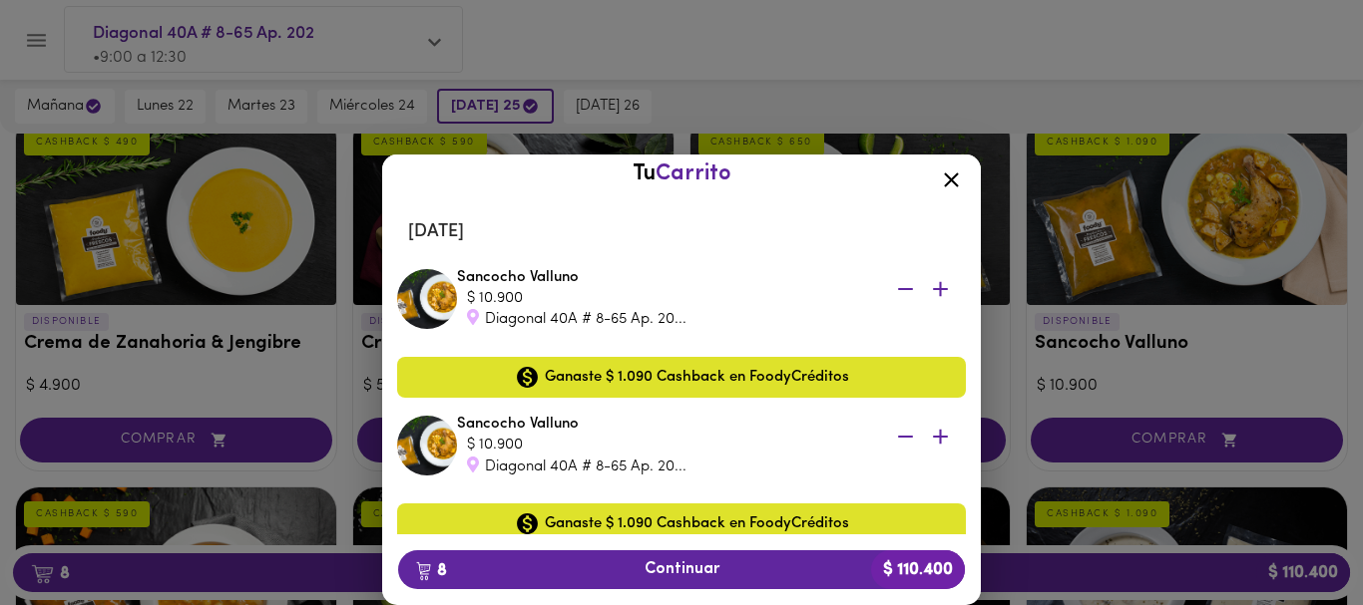
scroll to position [0, 0]
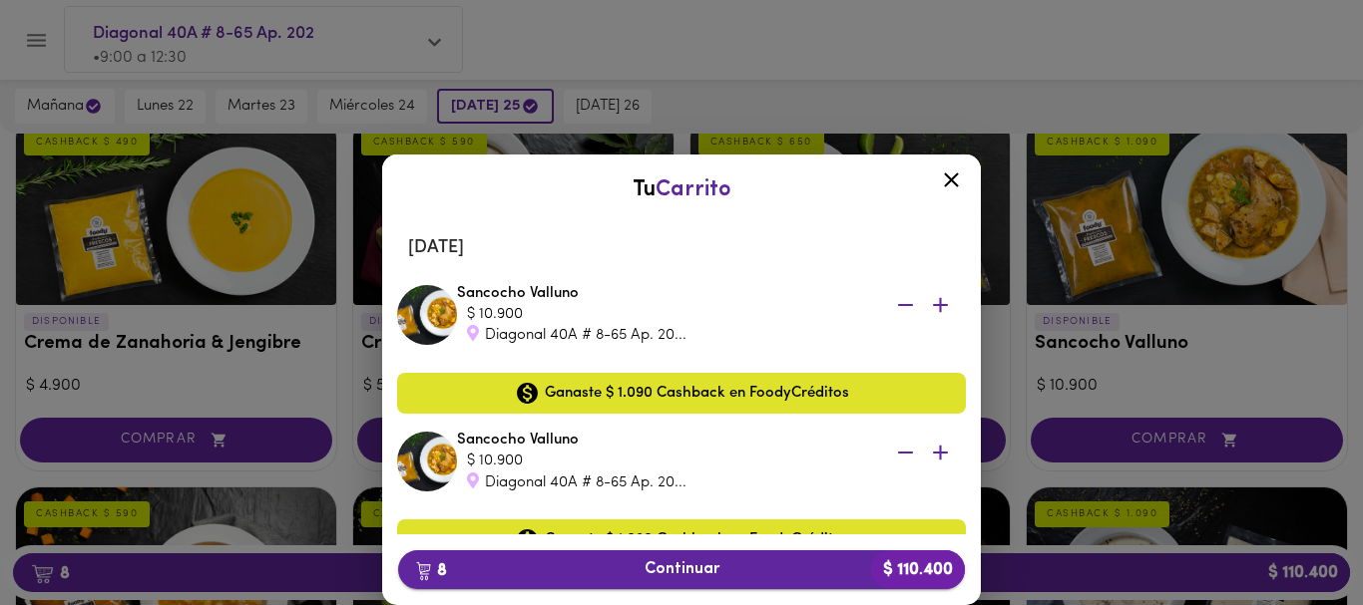
click at [693, 567] on span "8 Continuar $ 110.400" at bounding box center [681, 570] width 535 height 19
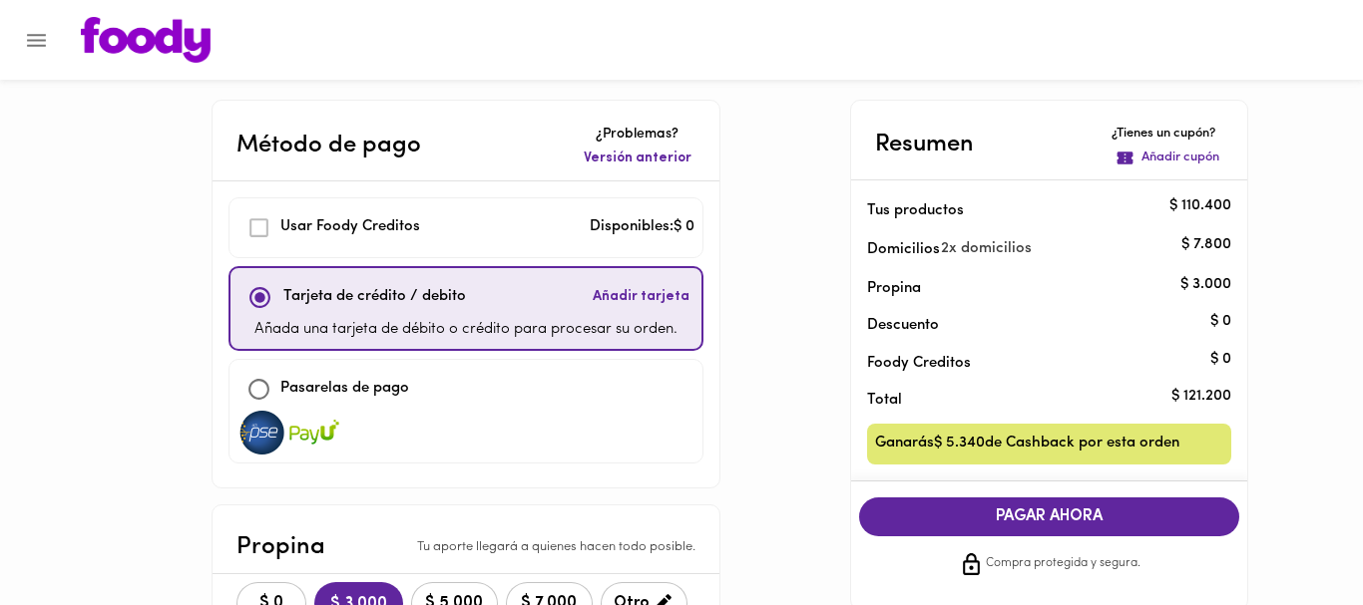
click at [338, 391] on p "Pasarelas de pago" at bounding box center [344, 389] width 129 height 23
checkbox input "false"
checkbox input "true"
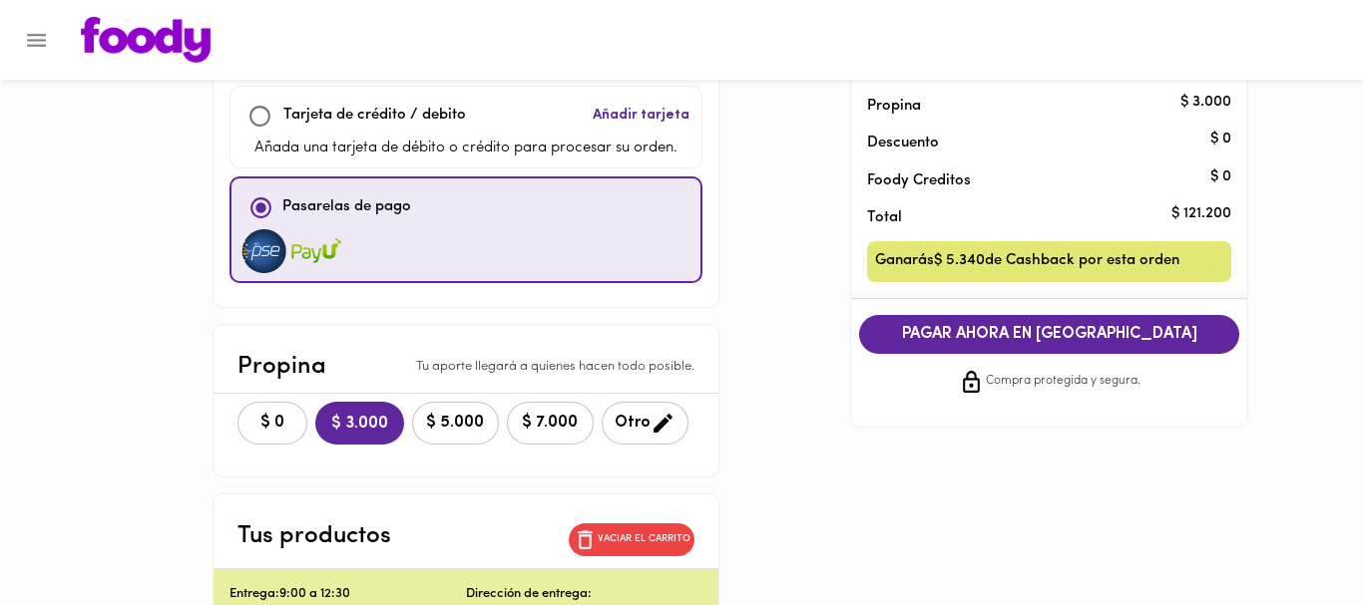
scroll to position [305, 0]
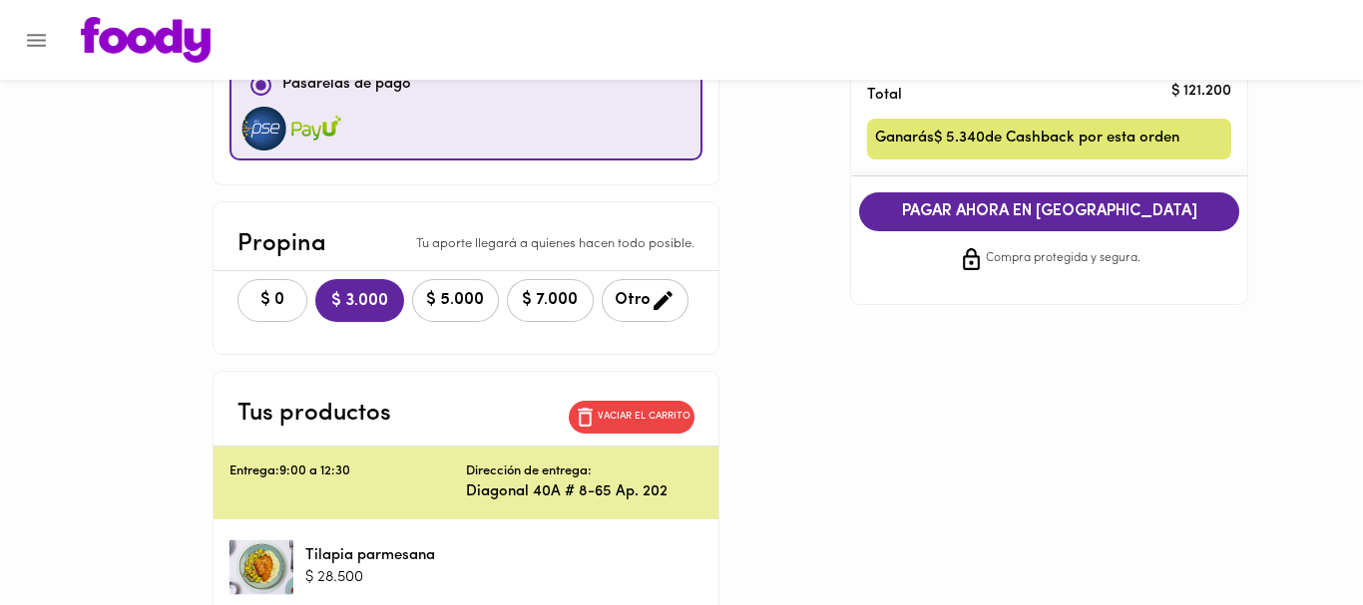
click at [280, 304] on span "$ 0" at bounding box center [272, 300] width 44 height 19
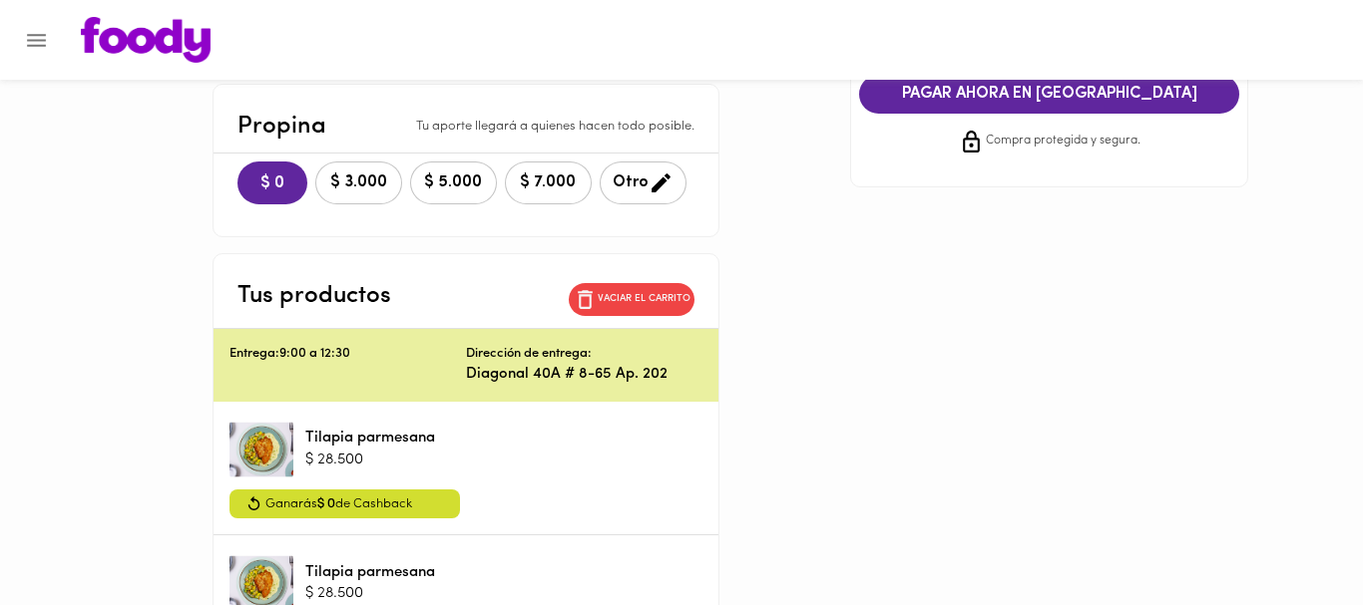
scroll to position [203, 0]
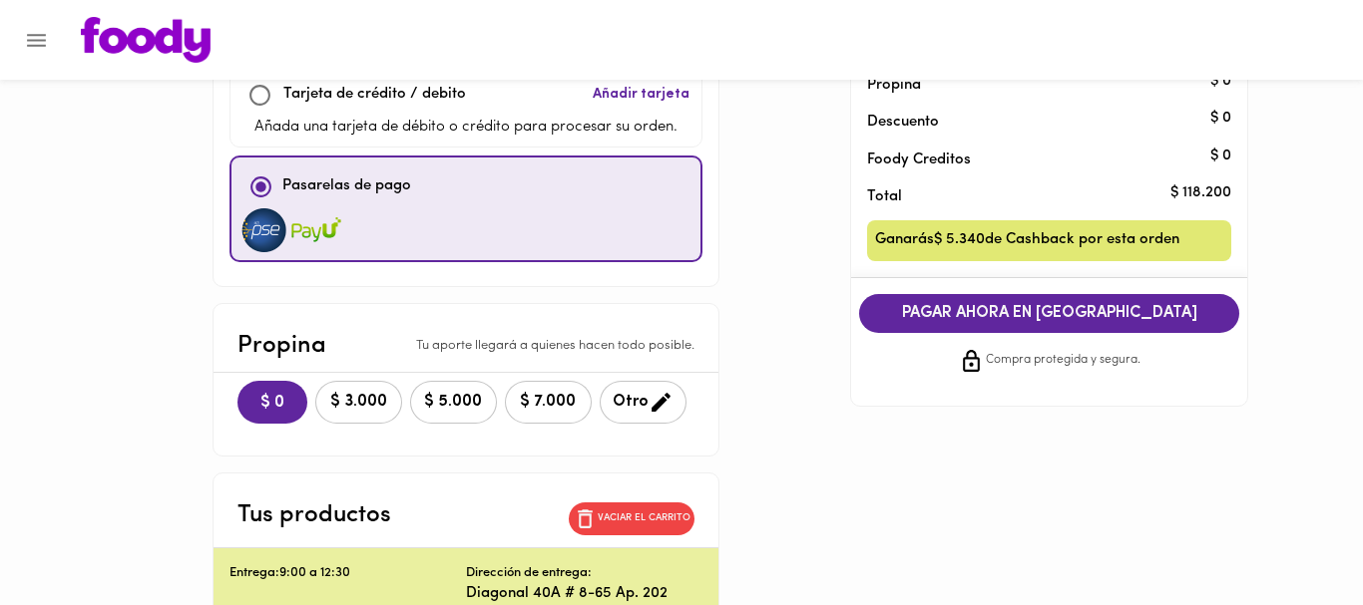
click at [970, 312] on span "PAGAR AHORA EN PASARELA" at bounding box center [1049, 313] width 341 height 19
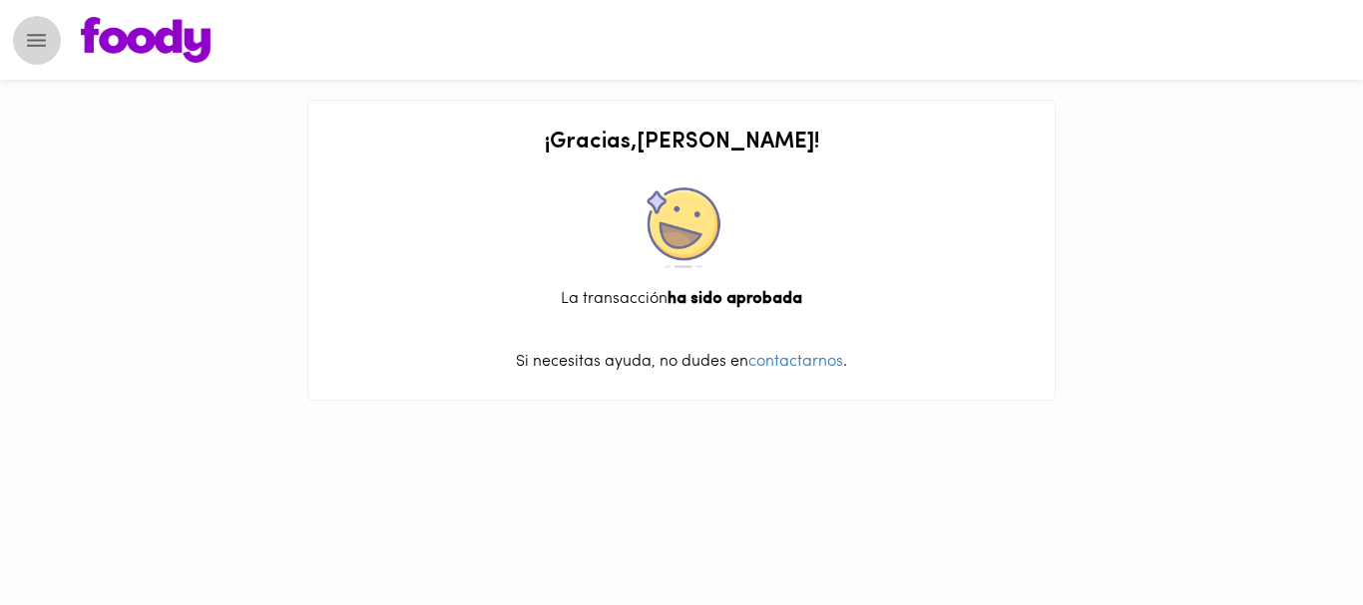
click at [38, 46] on icon "Menu" at bounding box center [36, 40] width 19 height 13
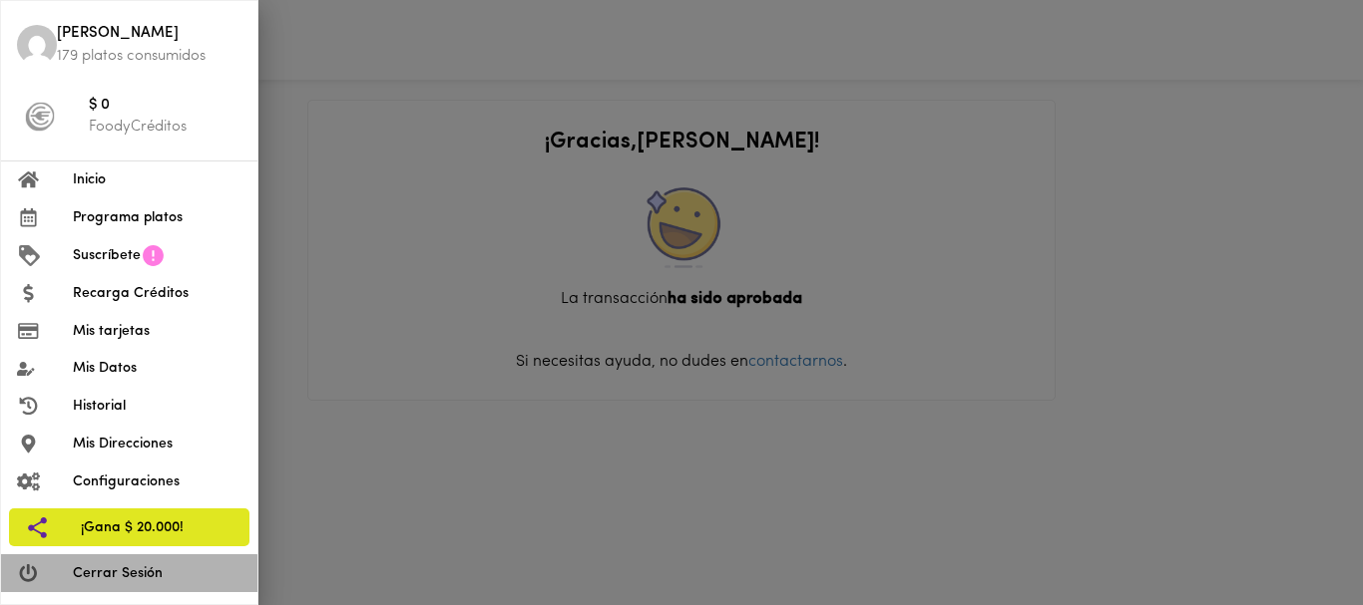
click at [115, 580] on span "Cerrar Sesión" at bounding box center [157, 574] width 169 height 21
